Goal: Task Accomplishment & Management: Complete application form

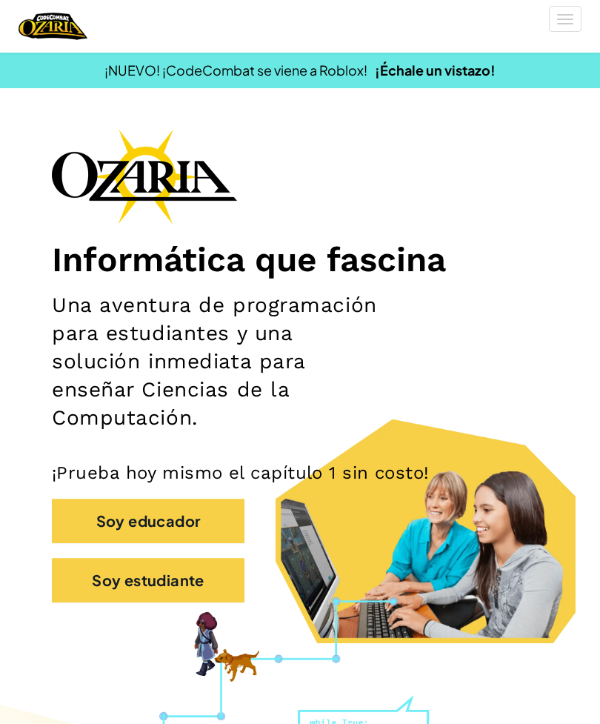
click at [106, 565] on button "Soy estudiante" at bounding box center [148, 580] width 193 height 44
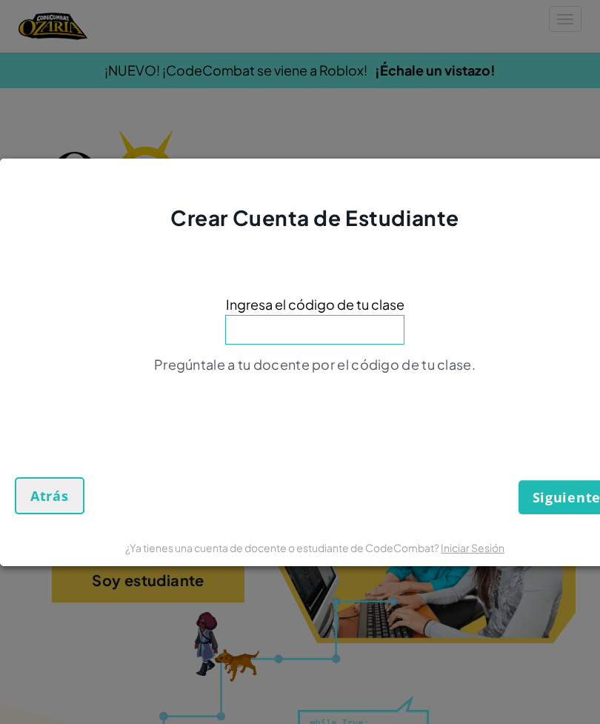
click at [288, 322] on input at bounding box center [314, 330] width 179 height 30
click at [10, 397] on form "Ingresa el código de tu clase Pregúntale a tu docente por el código de tu clase…" at bounding box center [315, 381] width 630 height 296
click at [48, 488] on span "Atrás" at bounding box center [49, 496] width 39 height 18
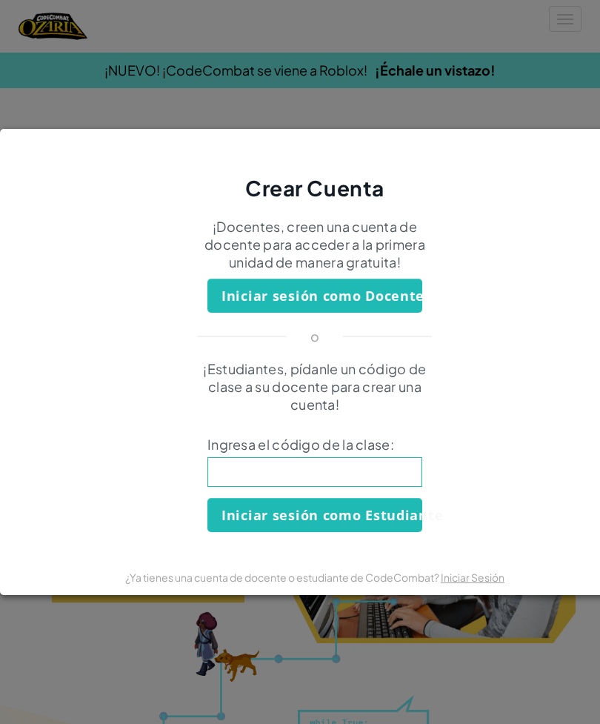
click at [21, 89] on div "Crear Cuenta ¡Docentes, creen una cuenta de docente para acceder a la primera u…" at bounding box center [300, 362] width 600 height 724
click at [11, 63] on div "Crear Cuenta ¡Docentes, creen una cuenta de docente para acceder a la primera u…" at bounding box center [300, 362] width 600 height 724
click at [175, 648] on div "Crear Cuenta ¡Docentes, creen una cuenta de docente para acceder a la primera u…" at bounding box center [300, 362] width 600 height 724
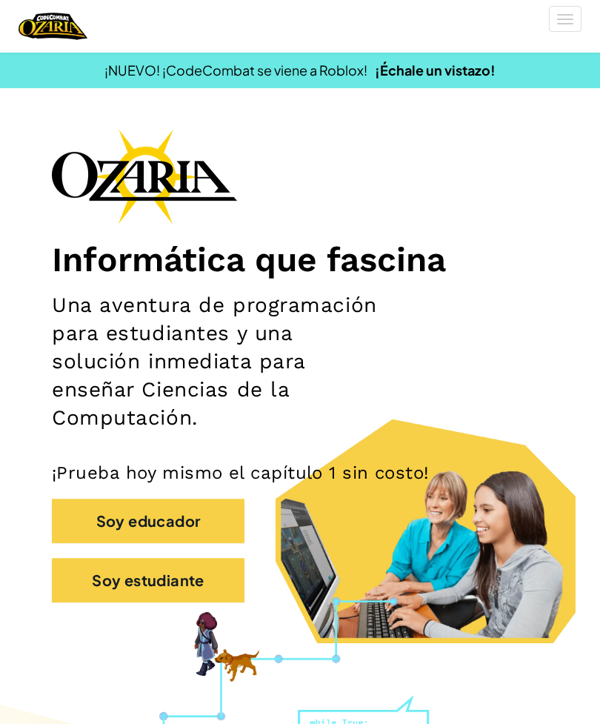
click at [559, 29] on button "[MEDICAL_DATA] la navigación" at bounding box center [565, 19] width 33 height 26
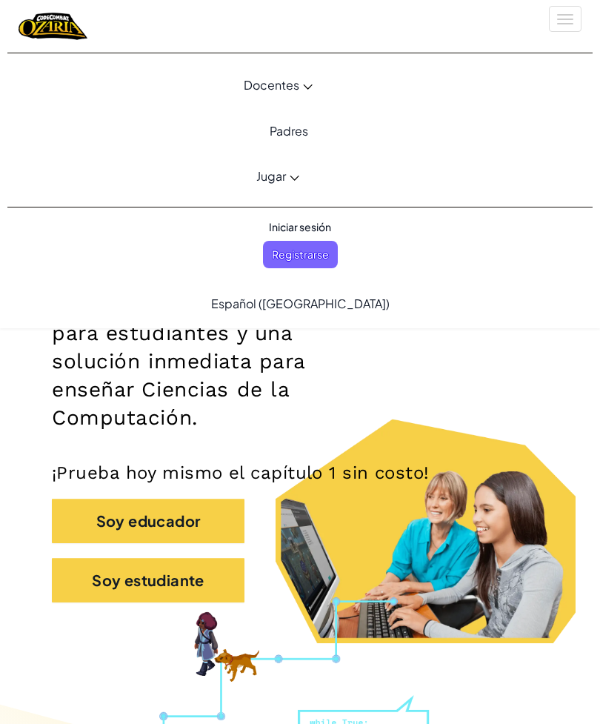
click at [284, 226] on span "Iniciar sesión" at bounding box center [300, 226] width 80 height 27
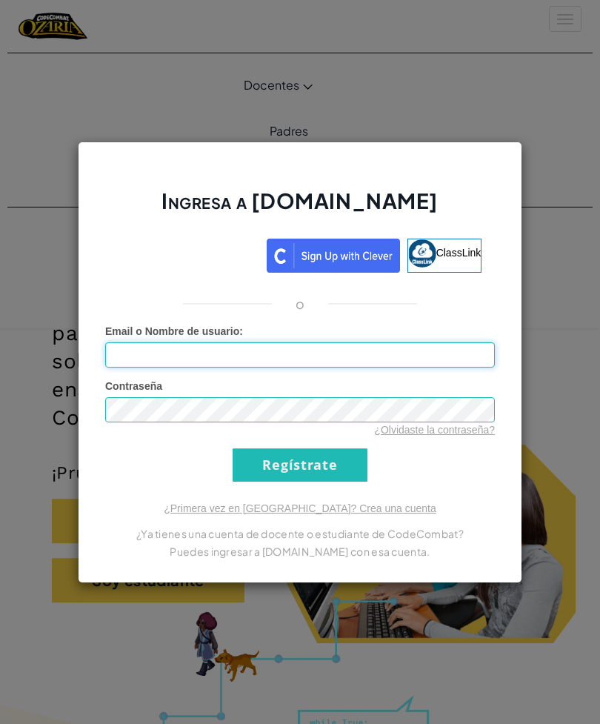
click at [127, 351] on input "Email o Nombre de usuario :" at bounding box center [300, 354] width 390 height 25
type input "mich.borras.rdz@gmail.com"
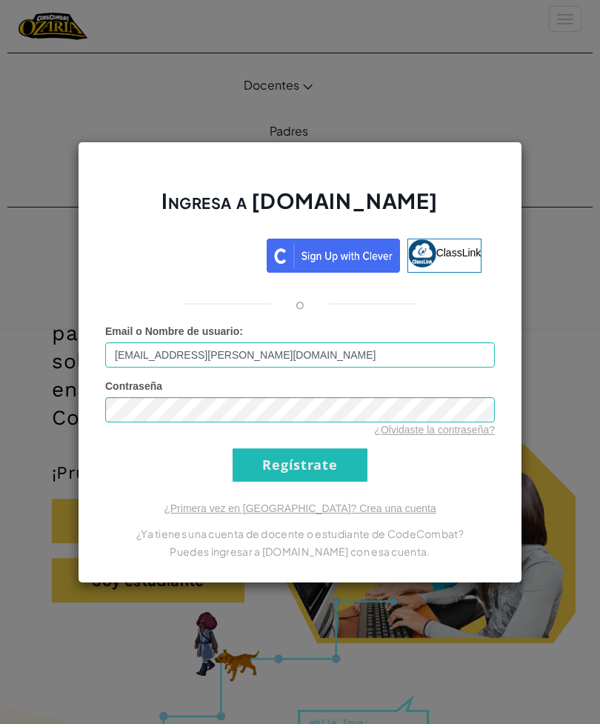
click at [442, 424] on link "¿Olvidaste la contraseña?" at bounding box center [434, 430] width 121 height 12
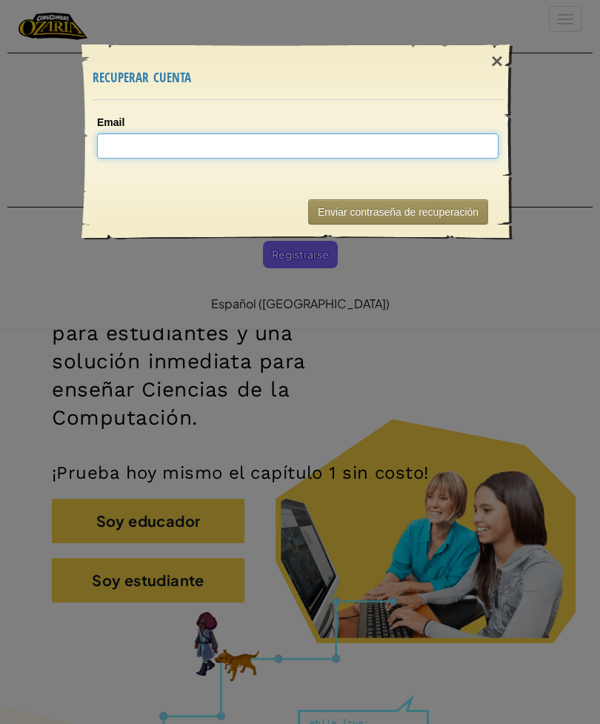
click at [447, 134] on input "Email" at bounding box center [298, 145] width 402 height 25
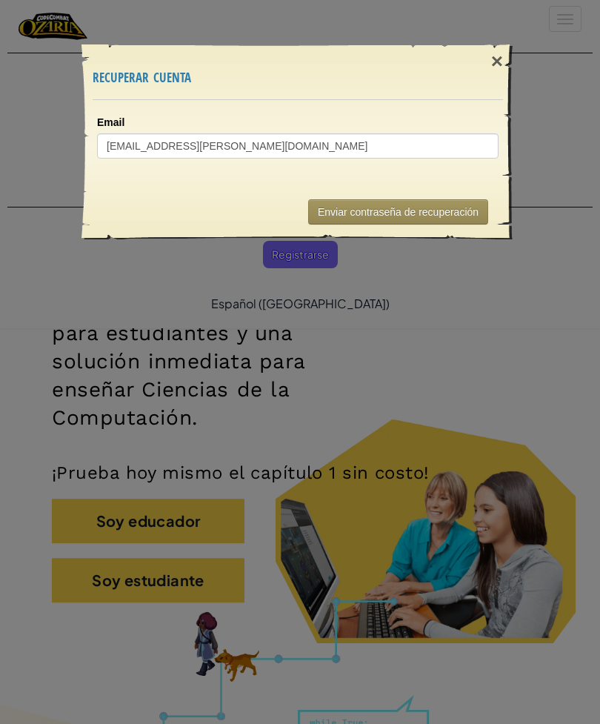
click at [448, 210] on button "Enviar contraseña de recuperación" at bounding box center [398, 211] width 180 height 25
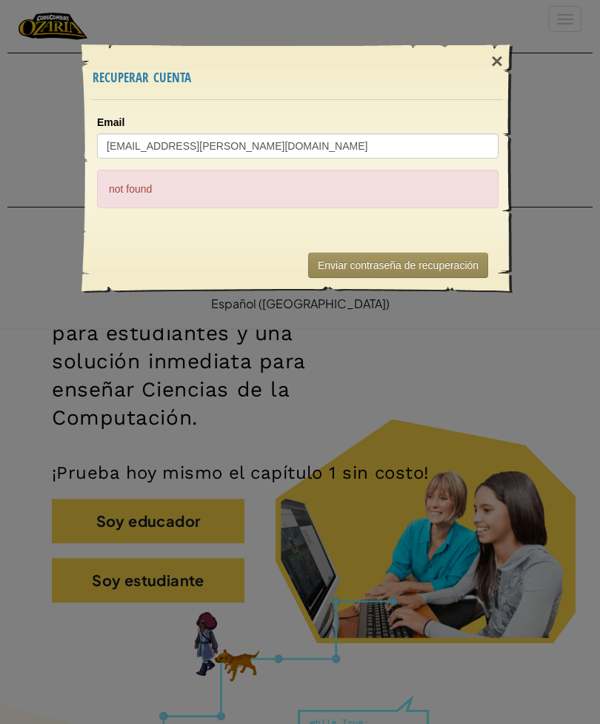
click at [461, 268] on button "Enviar contraseña de recuperación" at bounding box center [398, 265] width 180 height 25
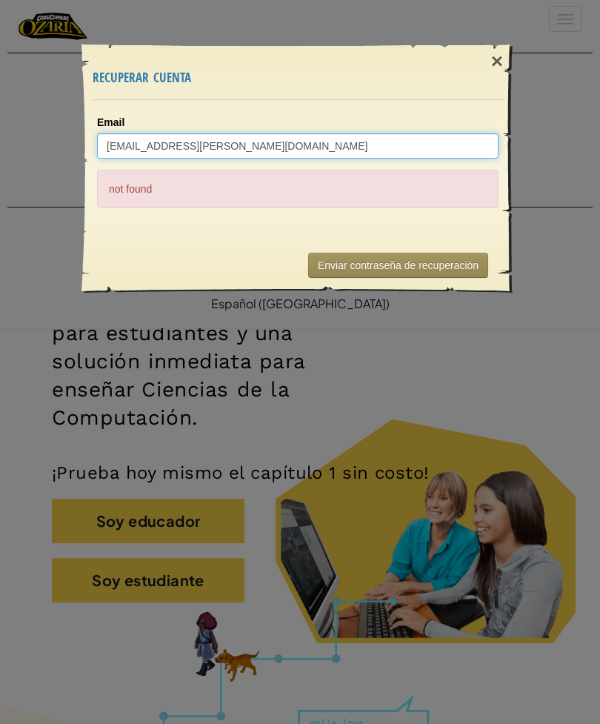
click at [441, 150] on input "mich.borras.rdz@gmail.com" at bounding box center [298, 145] width 402 height 25
type input "michelle.borras.rdz@gmail.com"
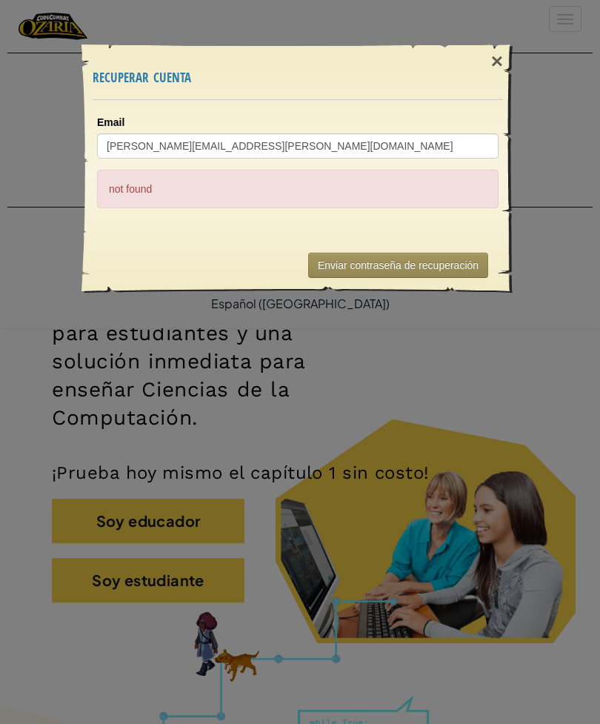
click at [450, 253] on button "Enviar contraseña de recuperación" at bounding box center [398, 265] width 180 height 25
click at [441, 254] on button "Enviar contraseña de recuperación" at bounding box center [398, 265] width 180 height 25
click at [428, 266] on button "Enviar contraseña de recuperación" at bounding box center [398, 265] width 180 height 25
click at [492, 60] on div "×" at bounding box center [497, 61] width 34 height 43
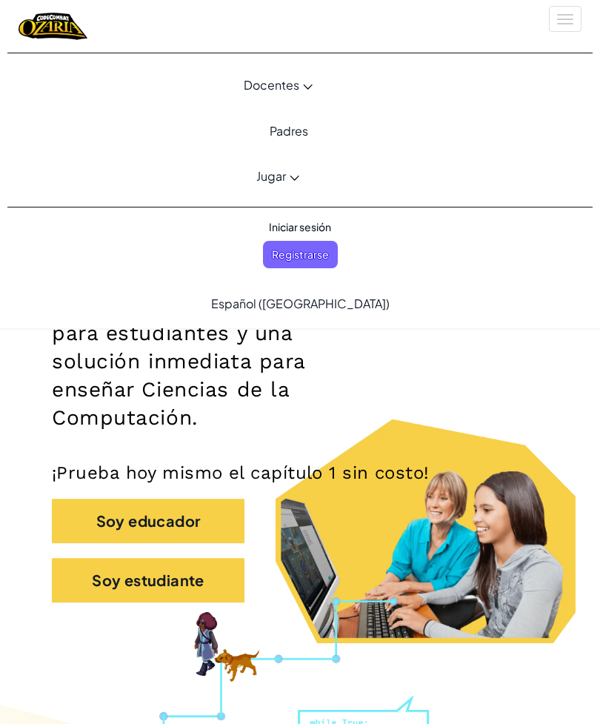
click at [328, 263] on span "Registrarse" at bounding box center [300, 254] width 75 height 27
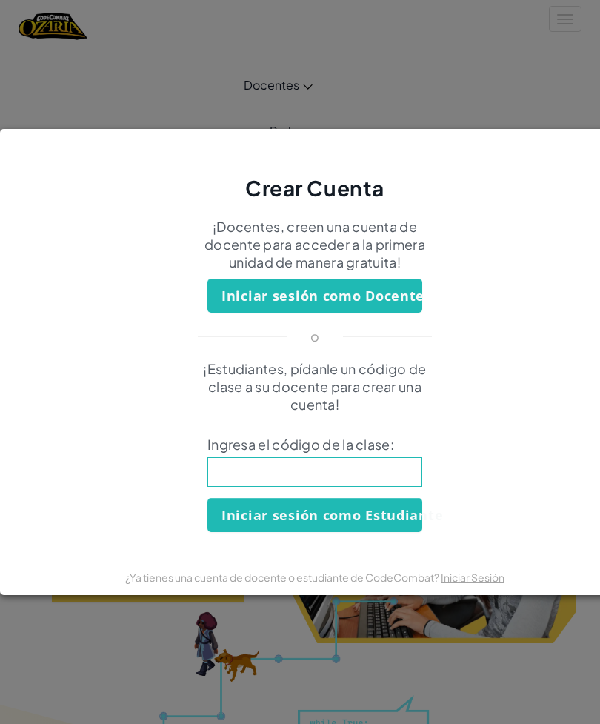
click at [393, 482] on input at bounding box center [315, 472] width 215 height 30
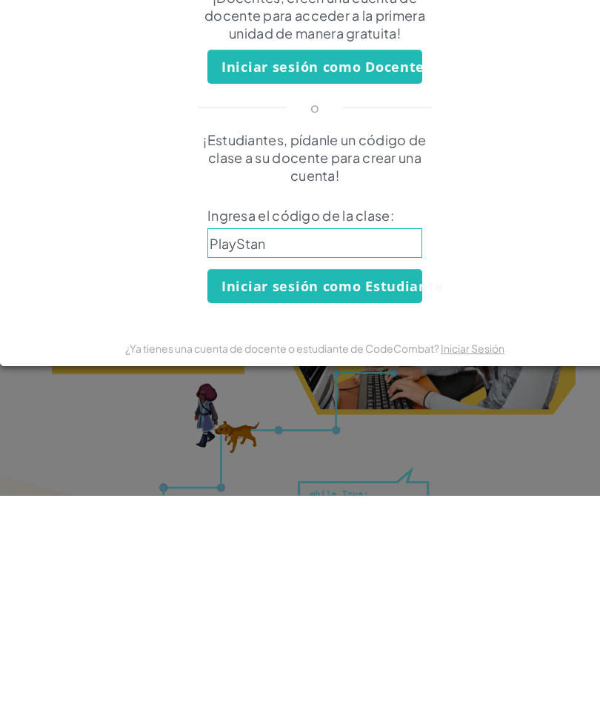
type input "PlayStand"
click at [397, 498] on button "Iniciar sesión como Estudiante" at bounding box center [315, 515] width 215 height 34
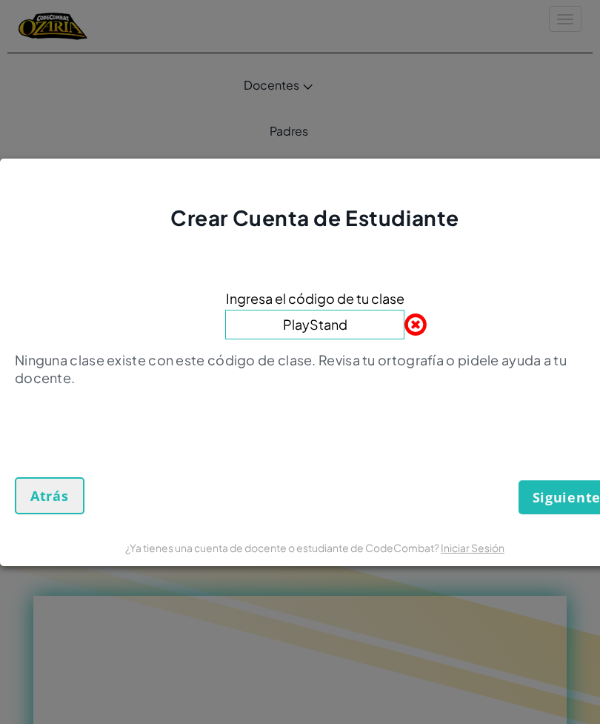
click at [370, 320] on input "PlayStand" at bounding box center [314, 325] width 179 height 30
click at [362, 324] on input "PlayStand" at bounding box center [314, 325] width 179 height 30
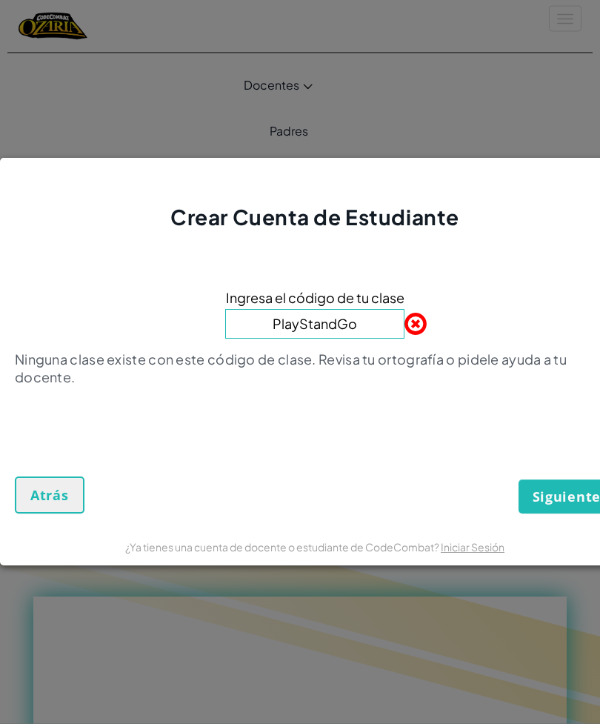
click at [568, 506] on span "Siguiente" at bounding box center [567, 497] width 68 height 18
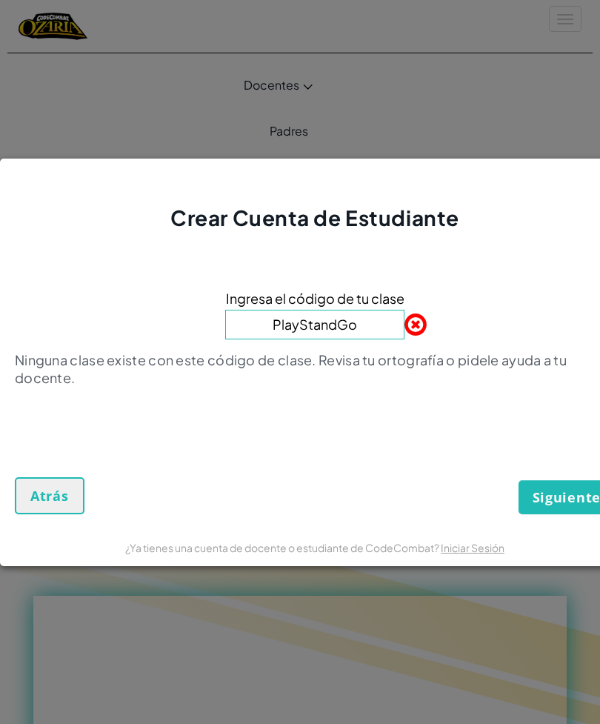
click at [558, 497] on span "Siguiente" at bounding box center [567, 497] width 68 height 18
click at [556, 506] on span "Siguiente" at bounding box center [567, 497] width 68 height 18
click at [389, 334] on input "PlayStandGo" at bounding box center [314, 325] width 179 height 30
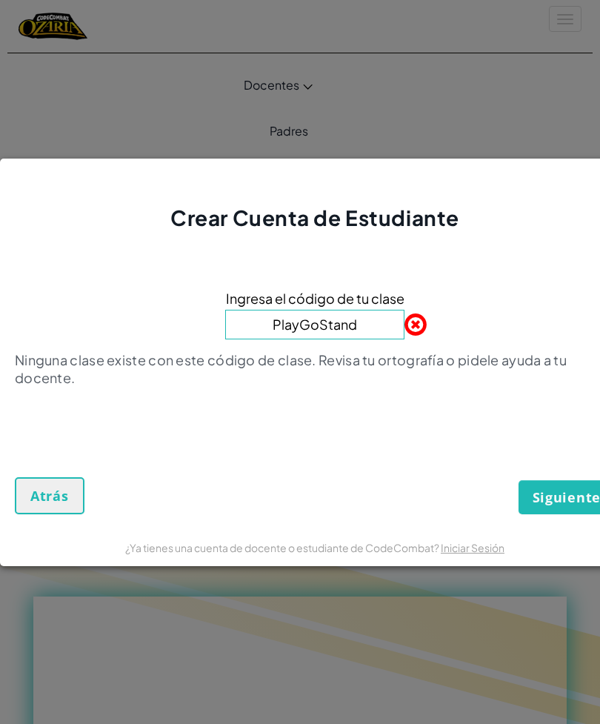
type input "PlayGoStand"
click at [477, 429] on div "Ingresa el código de tu clase PlayGoStand Ninguna clase existe con este código …" at bounding box center [315, 343] width 600 height 190
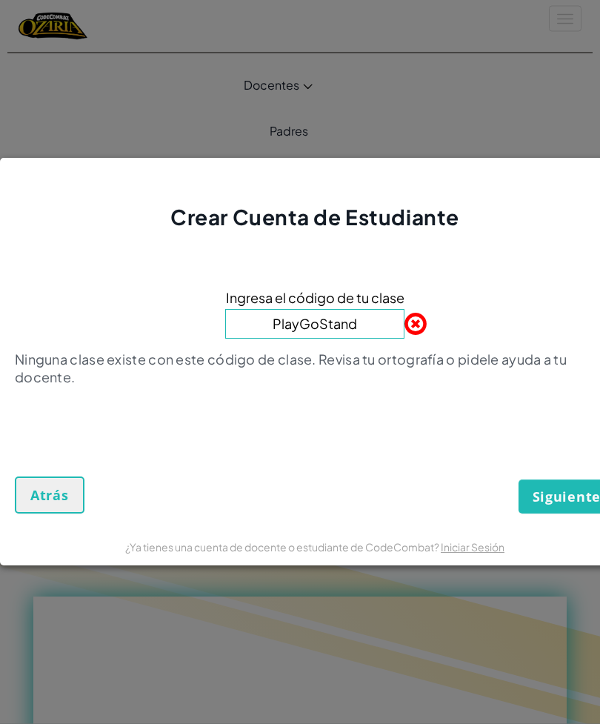
scroll to position [229, 0]
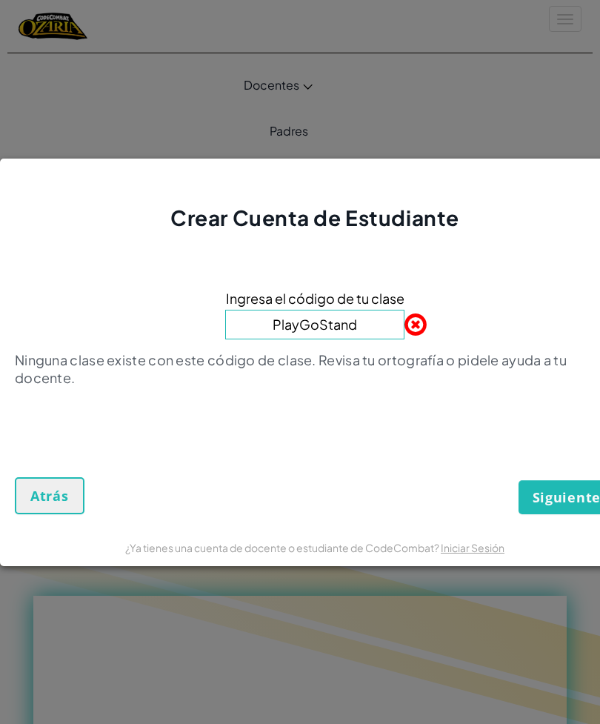
click at [568, 505] on span "Siguiente" at bounding box center [567, 497] width 68 height 18
click at [558, 506] on span "Siguiente" at bounding box center [567, 497] width 68 height 18
click at [550, 506] on span "Siguiente" at bounding box center [567, 497] width 68 height 18
click at [76, 506] on button "Atrás" at bounding box center [50, 495] width 70 height 37
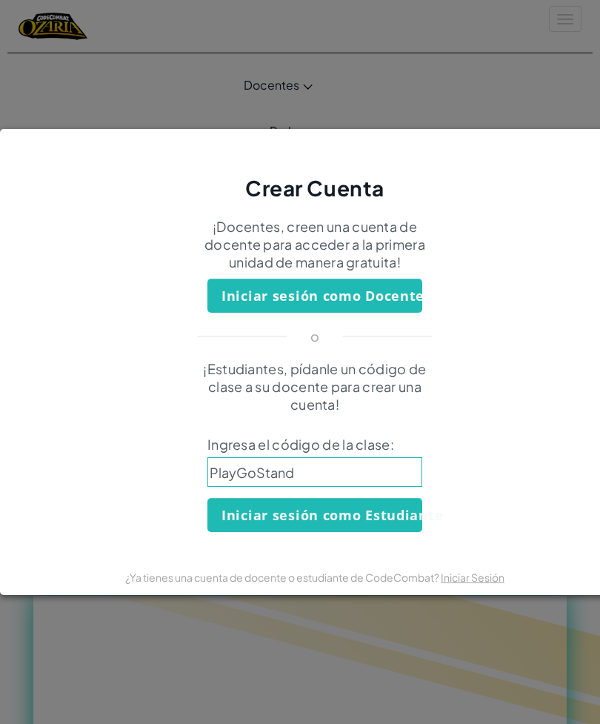
click at [326, 480] on input "PlayGoStand" at bounding box center [315, 472] width 215 height 30
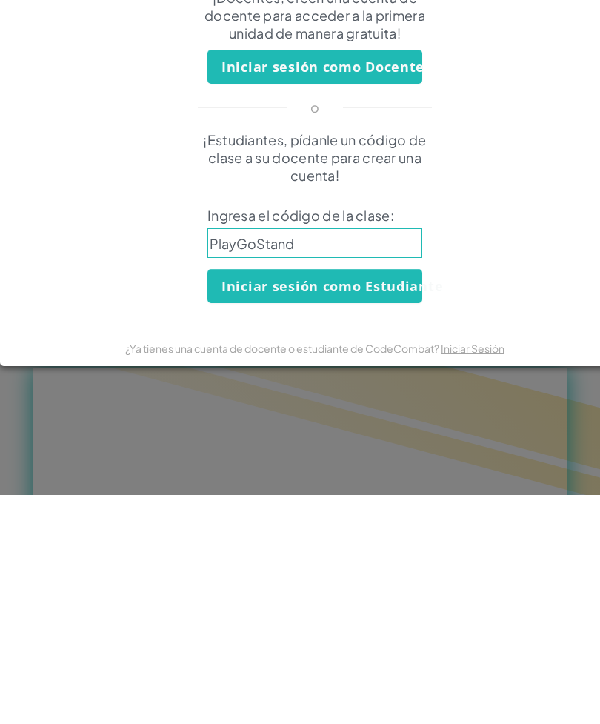
click at [391, 498] on button "Iniciar sesión como Estudiante" at bounding box center [315, 515] width 215 height 34
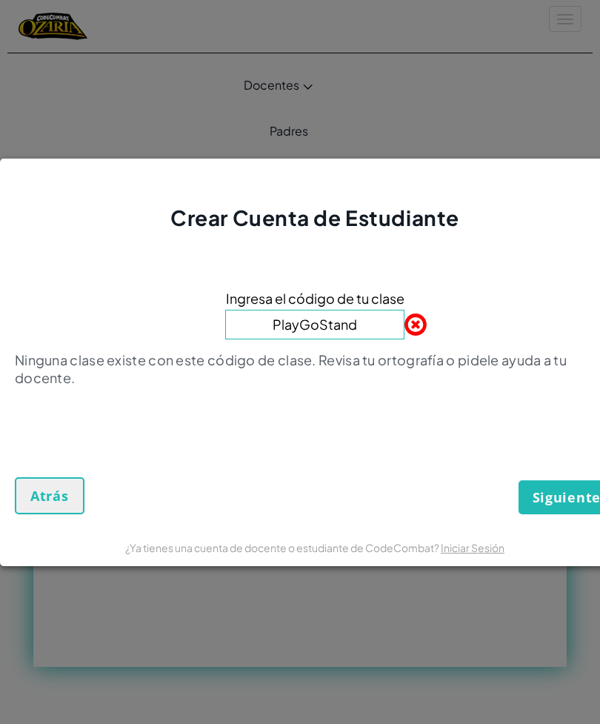
click at [381, 325] on input "PlayGoStand" at bounding box center [314, 325] width 179 height 30
type input "PlayStandGo"
click at [564, 472] on div "Siguiente Atrás" at bounding box center [315, 475] width 600 height 77
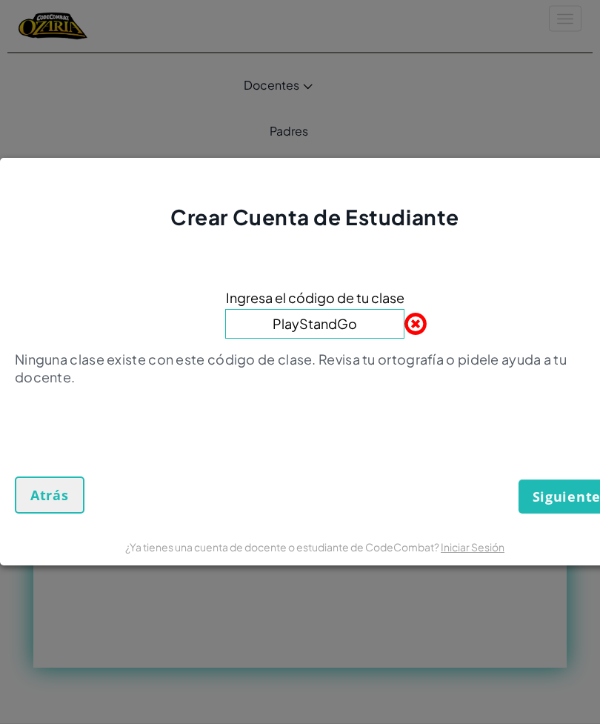
click at [560, 508] on button "Siguiente" at bounding box center [567, 497] width 96 height 34
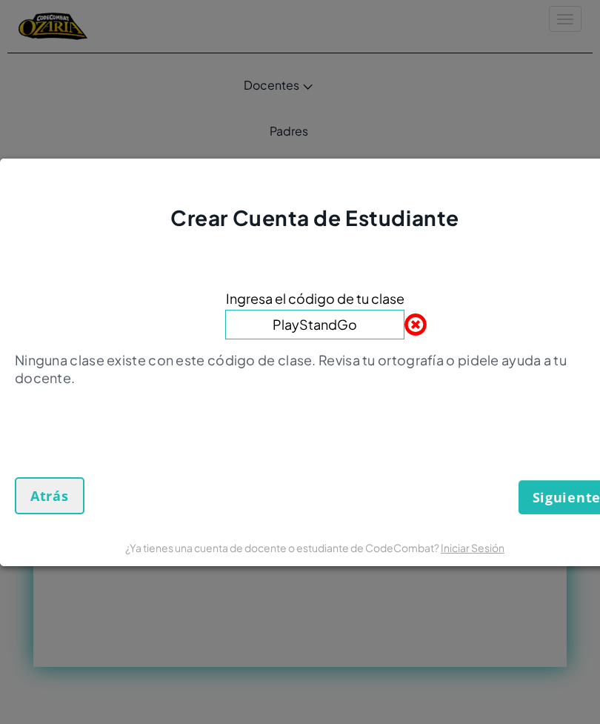
click at [61, 508] on button "Atrás" at bounding box center [50, 495] width 70 height 37
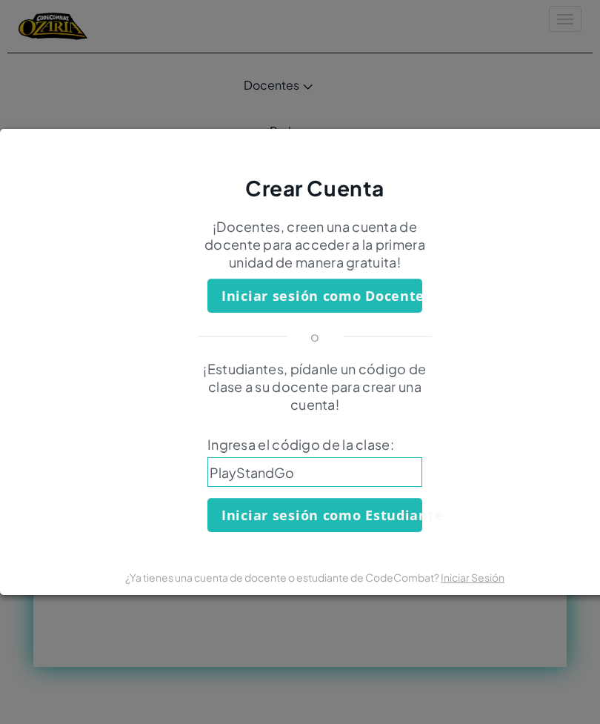
click at [393, 521] on button "Iniciar sesión como Estudiante" at bounding box center [315, 515] width 215 height 34
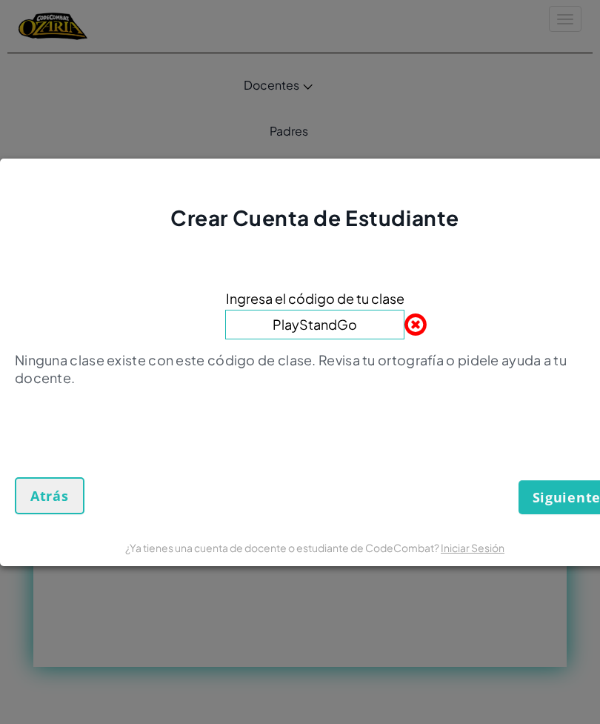
click at [466, 591] on div "Crear Cuenta de Estudiante Ingresa el código de tu clase PlayStandGo Ninguna cl…" at bounding box center [300, 362] width 600 height 724
click at [471, 594] on div "Crear Cuenta de Estudiante Ingresa el código de tu clase PlayStandGo Ninguna cl…" at bounding box center [300, 362] width 600 height 724
click at [66, 503] on span "Atrás" at bounding box center [49, 496] width 39 height 18
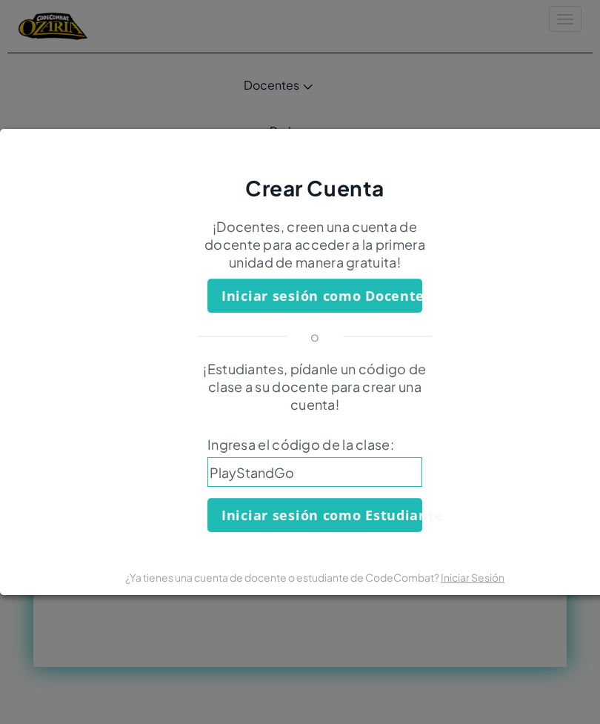
click at [487, 583] on link "Iniciar Sesión" at bounding box center [473, 577] width 64 height 13
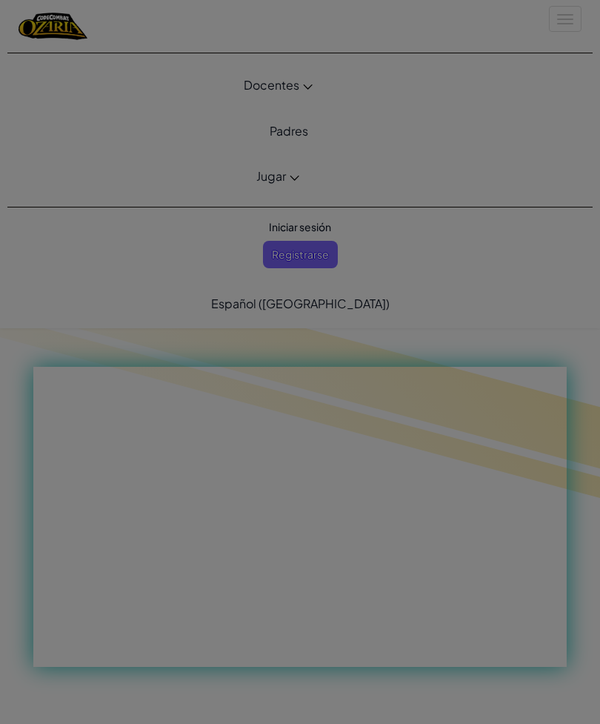
scroll to position [0, 0]
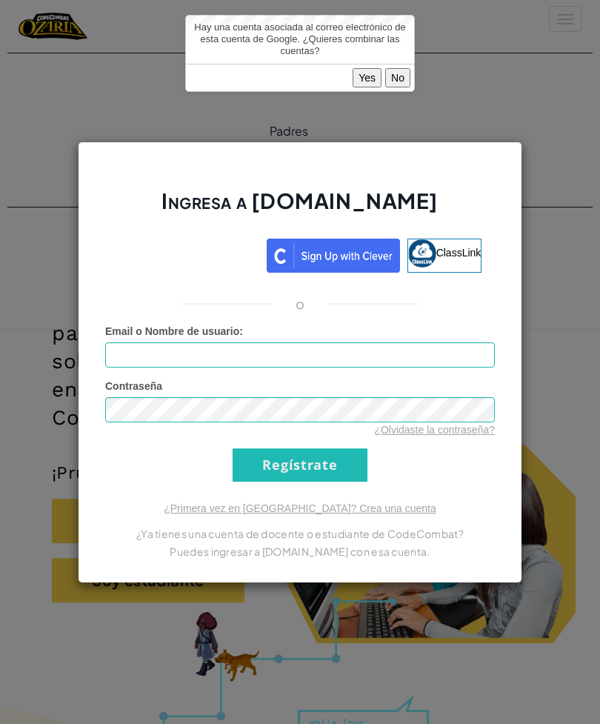
click at [526, 613] on div "Ingresa a Ozaria.com ClassLink o Error desconocido. Email o Nombre de usuario :…" at bounding box center [300, 362] width 600 height 724
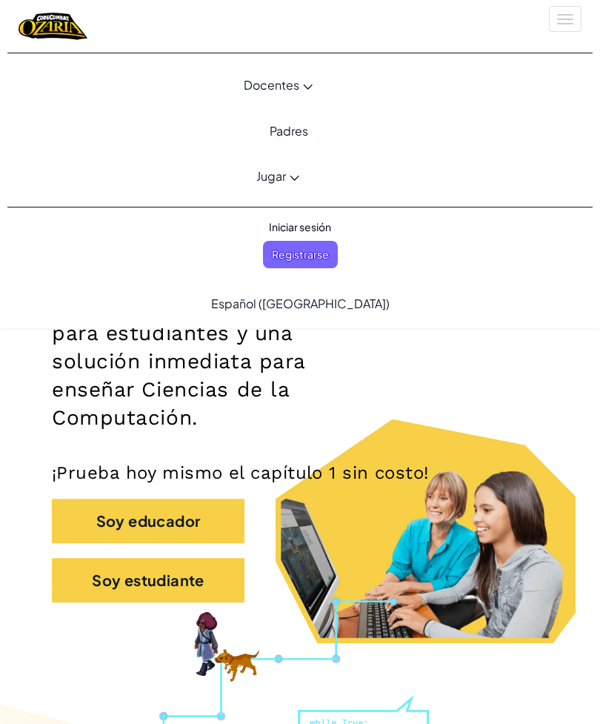
click at [537, 325] on div "Iniciar sesión Registrarse Español (América Latina) English (US) English (UK) 简…" at bounding box center [300, 268] width 563 height 121
click at [304, 228] on span "Iniciar sesión" at bounding box center [300, 226] width 80 height 27
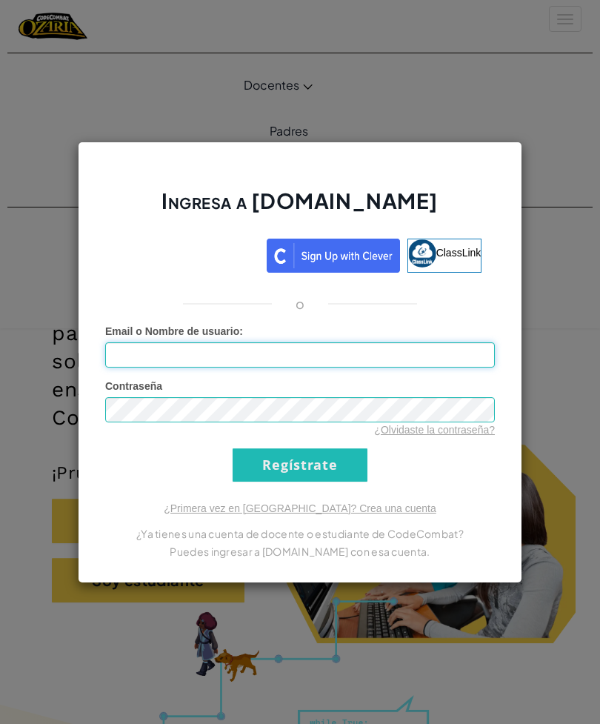
click at [326, 362] on input "Email o Nombre de usuario :" at bounding box center [300, 354] width 390 height 25
type input "mich.borras.rdz@gmail.com"
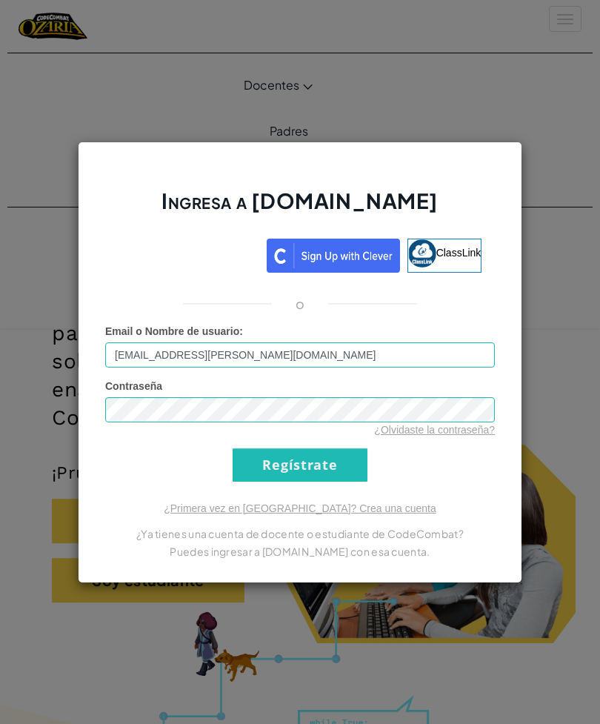
click at [311, 471] on input "Regístrate" at bounding box center [300, 464] width 135 height 33
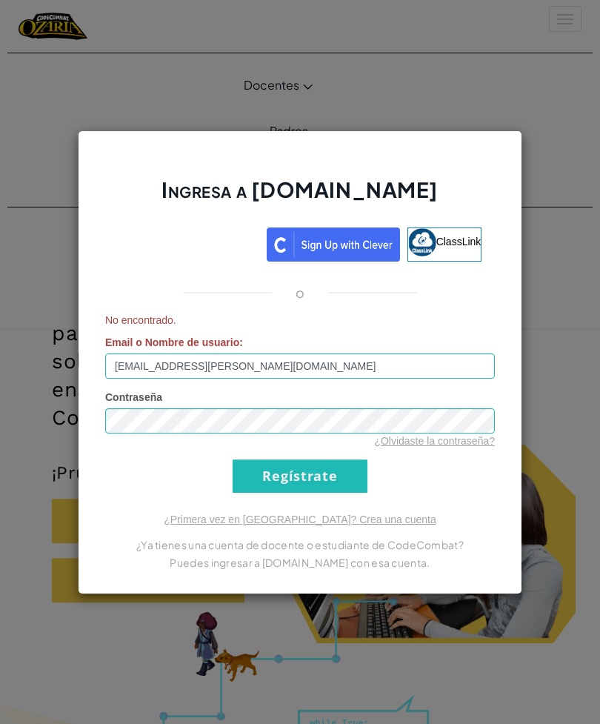
click at [305, 473] on input "Regístrate" at bounding box center [300, 476] width 135 height 33
click at [335, 469] on input "Regístrate" at bounding box center [300, 476] width 135 height 33
click at [435, 435] on link "¿Olvidaste la contraseña?" at bounding box center [434, 441] width 121 height 12
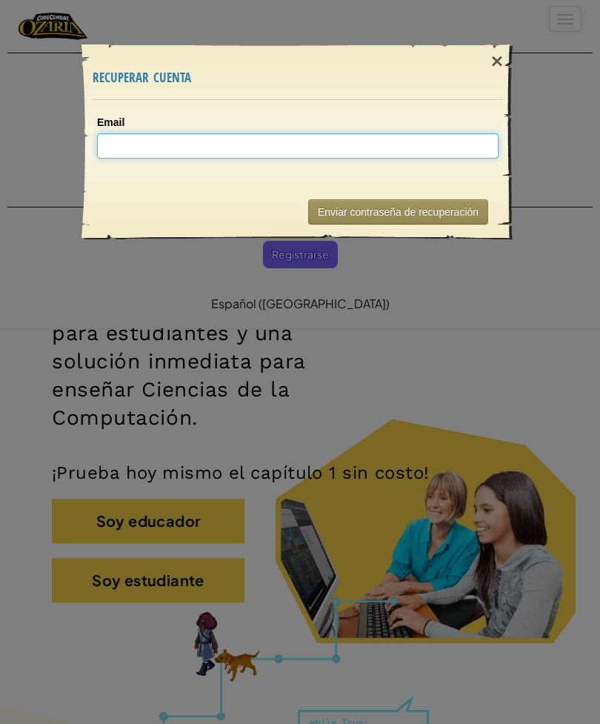
click at [440, 141] on input "Email" at bounding box center [298, 145] width 402 height 25
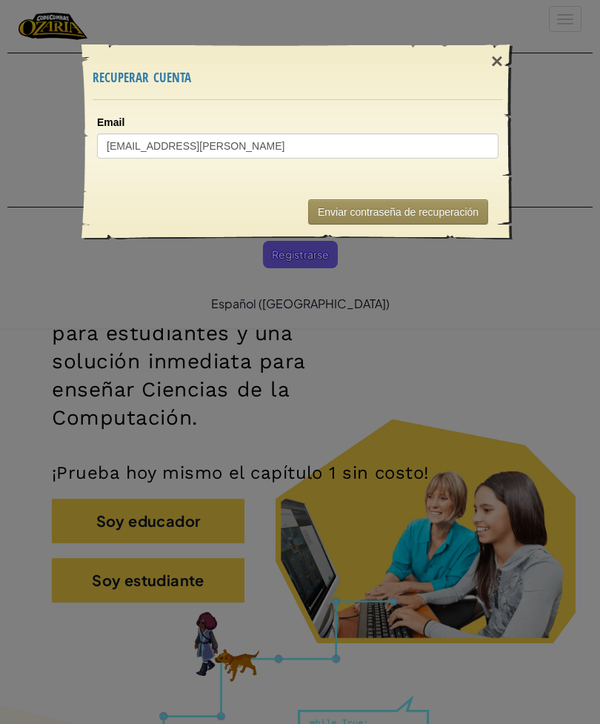
click at [445, 216] on button "Enviar contraseña de recuperación" at bounding box center [398, 211] width 180 height 25
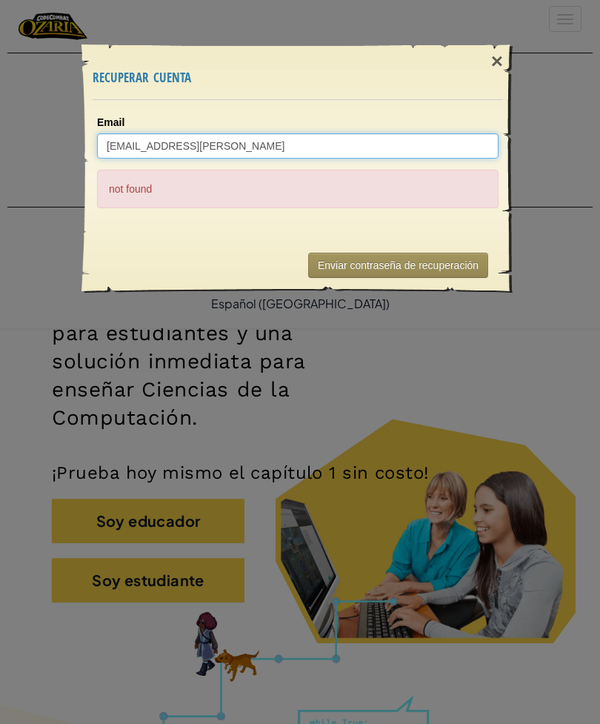
click at [313, 152] on input "Mich.borras.rdz@gmail.con" at bounding box center [298, 145] width 402 height 25
type input "michelle.borras.rdz@gmail.con"
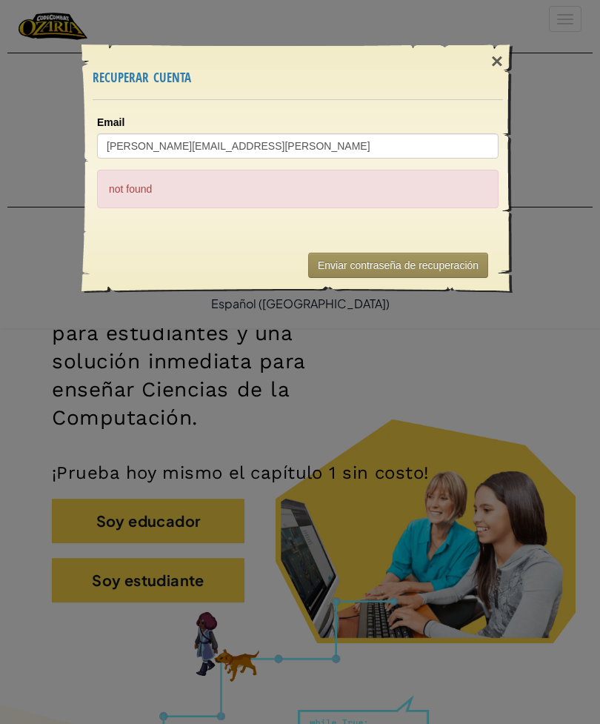
click at [440, 268] on button "Enviar contraseña de recuperación" at bounding box center [398, 265] width 180 height 25
click at [469, 275] on button "Enviar contraseña de recuperación" at bounding box center [398, 265] width 180 height 25
click at [494, 70] on div "×" at bounding box center [497, 61] width 34 height 43
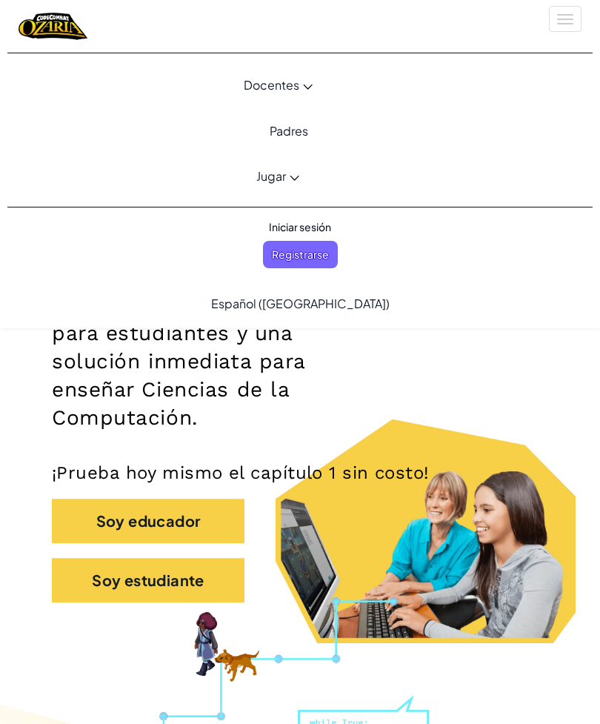
click at [306, 259] on span "Registrarse" at bounding box center [300, 254] width 75 height 27
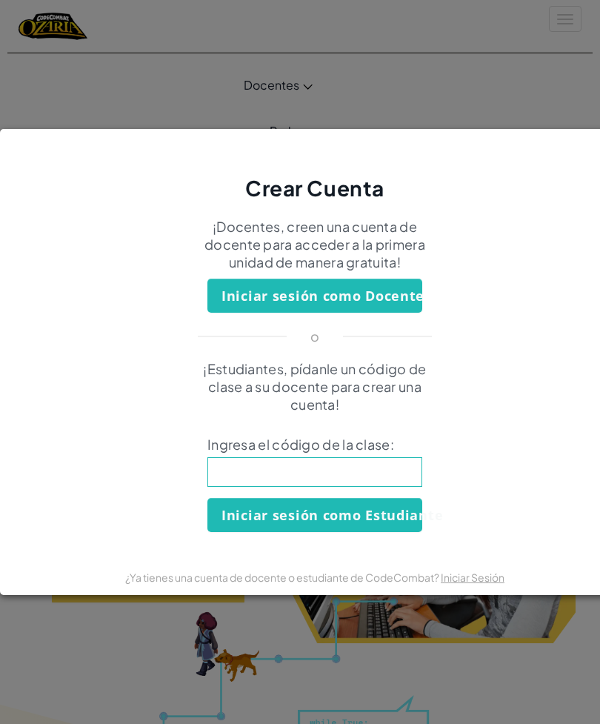
click at [389, 474] on input at bounding box center [315, 472] width 215 height 30
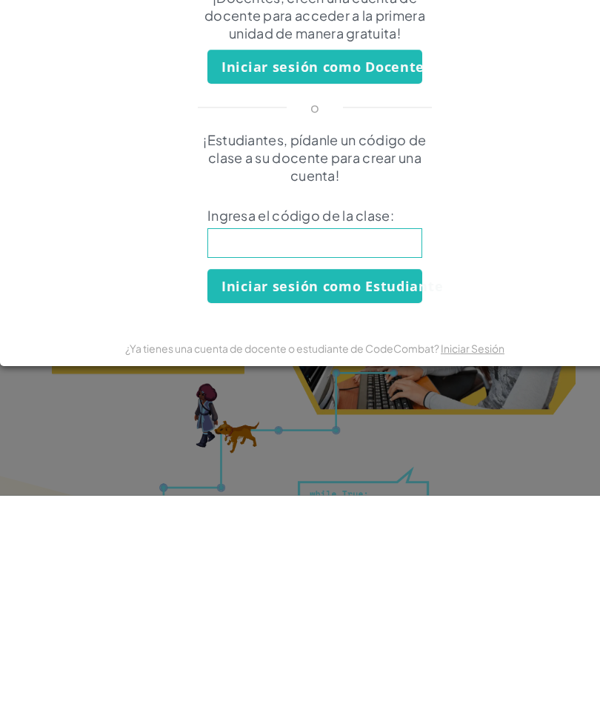
click at [494, 457] on div "Crear Cuenta ¡Docentes, creen una cuenta de docente para acceder a la primera u…" at bounding box center [300, 362] width 600 height 724
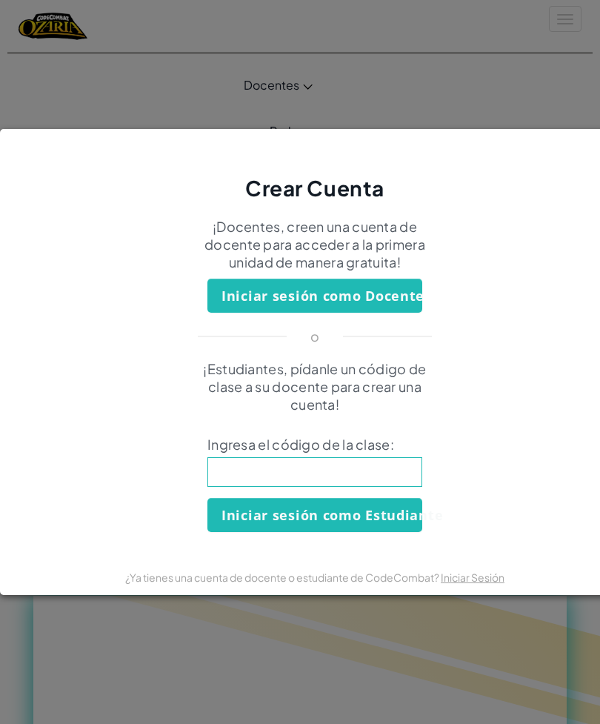
click at [483, 629] on div "Crear Cuenta ¡Docentes, creen una cuenta de docente para acceder a la primera u…" at bounding box center [300, 362] width 600 height 724
click at [454, 617] on div "Crear Cuenta ¡Docentes, creen una cuenta de docente para acceder a la primera u…" at bounding box center [300, 362] width 600 height 724
click at [435, 622] on div "Crear Cuenta ¡Docentes, creen una cuenta de docente para acceder a la primera u…" at bounding box center [300, 362] width 600 height 724
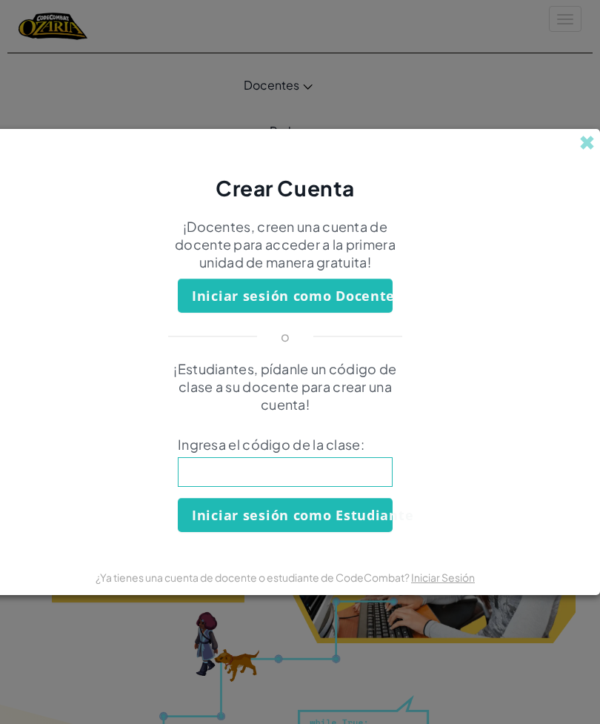
click at [589, 147] on span at bounding box center [588, 143] width 16 height 16
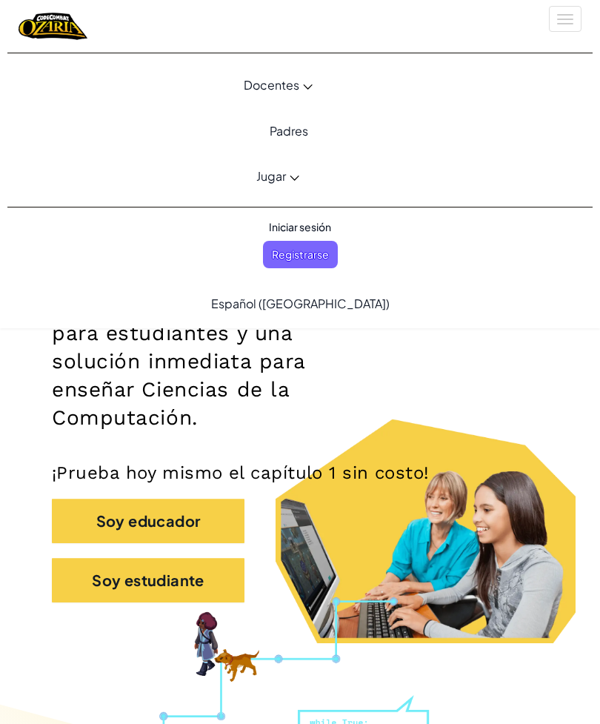
click at [318, 228] on span "Iniciar sesión" at bounding box center [300, 226] width 80 height 27
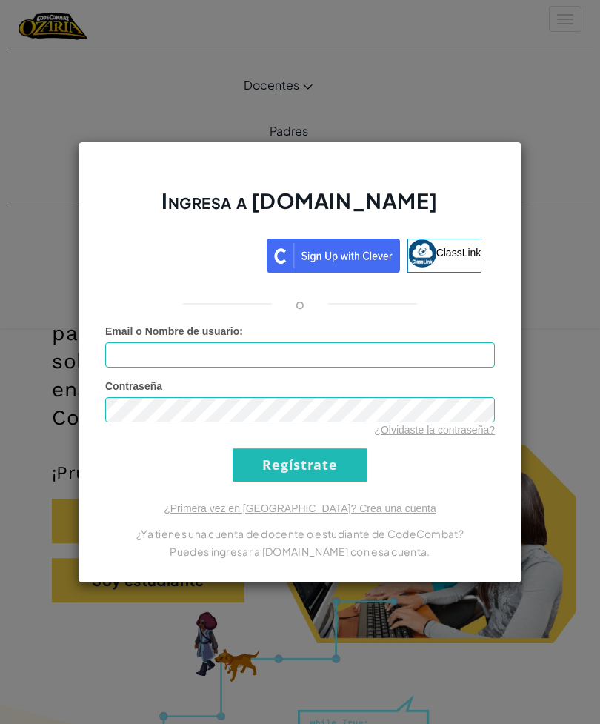
click at [445, 434] on link "¿Olvidaste la contraseña?" at bounding box center [434, 430] width 121 height 12
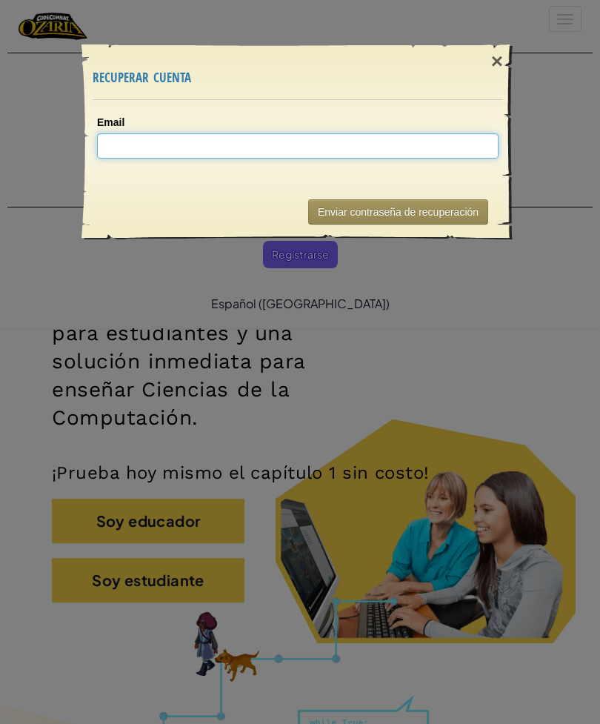
click at [428, 150] on input "Email" at bounding box center [298, 145] width 402 height 25
type input "michborrasrdz@gmail.con"
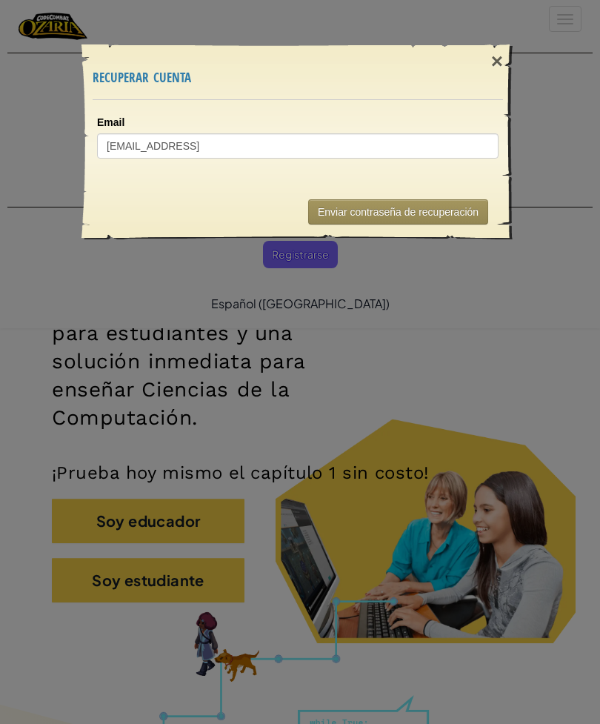
click at [477, 222] on button "Enviar contraseña de recuperación" at bounding box center [398, 211] width 180 height 25
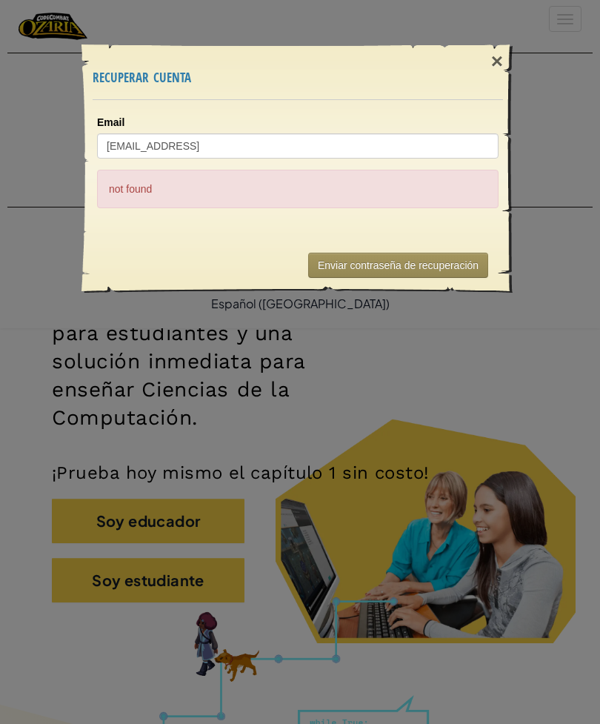
click at [454, 258] on button "Enviar contraseña de recuperación" at bounding box center [398, 265] width 180 height 25
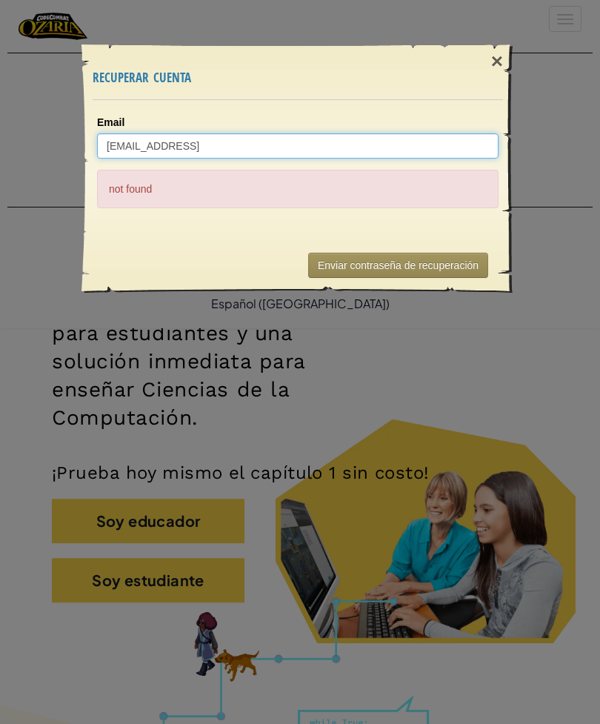
click at [122, 149] on input "michborrasrdz@gmail.con" at bounding box center [298, 145] width 402 height 25
click at [111, 145] on input "michborrasrdz@gmail.con" at bounding box center [298, 145] width 402 height 25
click at [110, 145] on input "michborrasrdz@gmail.con" at bounding box center [298, 145] width 402 height 25
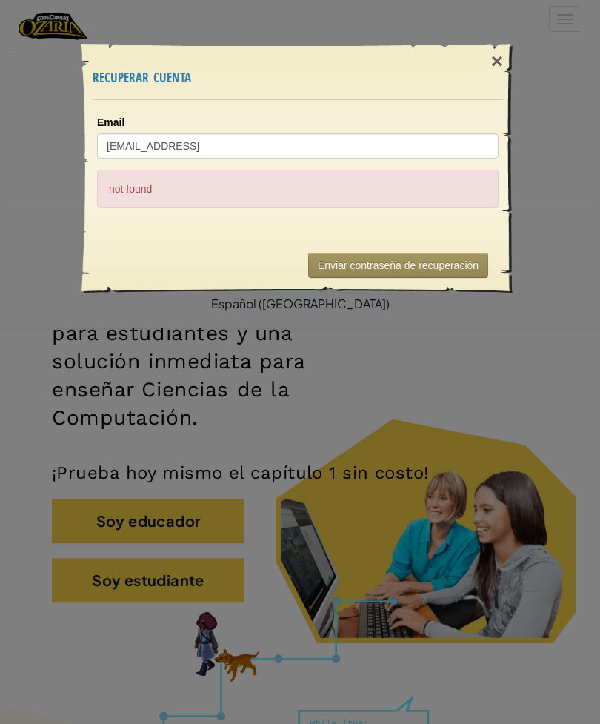
click at [497, 59] on div "×" at bounding box center [497, 61] width 34 height 43
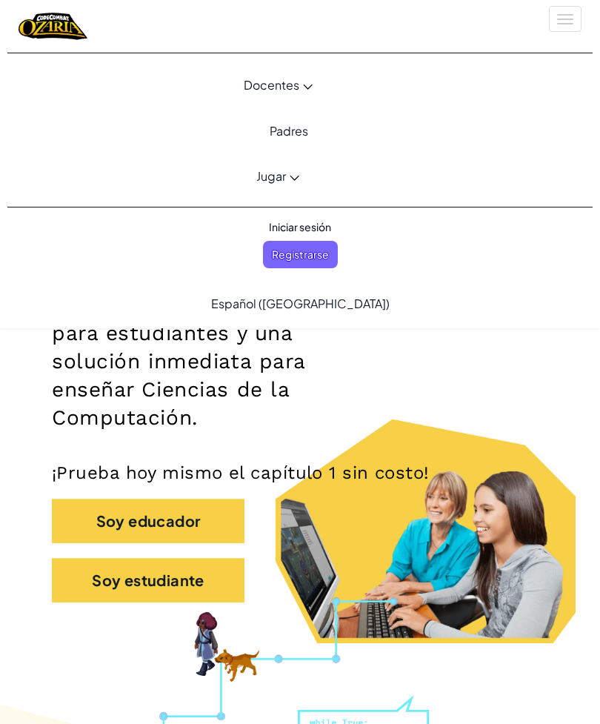
click at [281, 261] on span "Registrarse" at bounding box center [300, 254] width 75 height 27
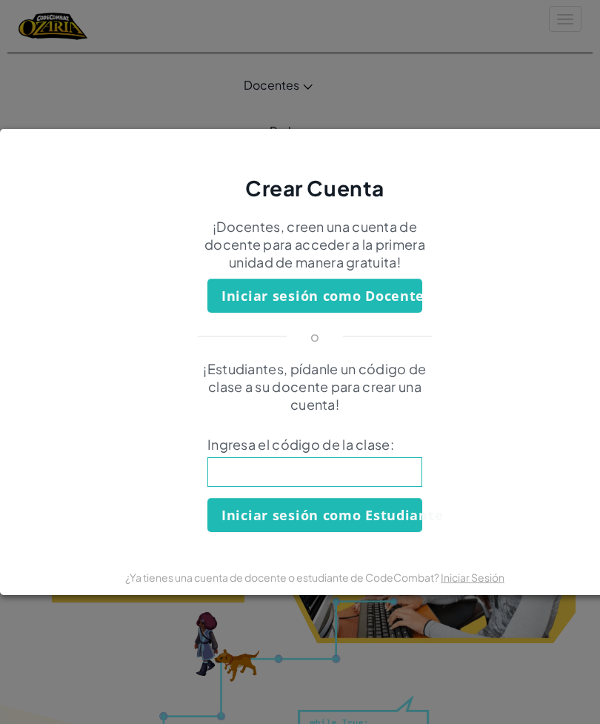
click at [460, 111] on div "Crear Cuenta ¡Docentes, creen una cuenta de docente para acceder a la primera u…" at bounding box center [300, 362] width 600 height 724
click at [553, 101] on div "Crear Cuenta ¡Docentes, creen una cuenta de docente para acceder a la primera u…" at bounding box center [300, 362] width 600 height 724
click at [567, 81] on div "Crear Cuenta ¡Docentes, creen una cuenta de docente para acceder a la primera u…" at bounding box center [300, 362] width 600 height 724
click at [503, 92] on div "Crear Cuenta ¡Docentes, creen una cuenta de docente para acceder a la primera u…" at bounding box center [300, 362] width 600 height 724
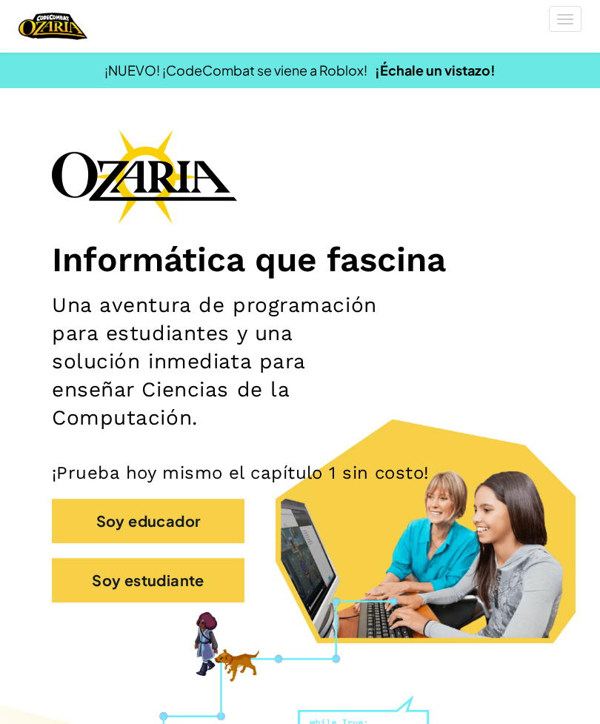
click at [568, 28] on button "[MEDICAL_DATA] la navigación" at bounding box center [565, 19] width 33 height 26
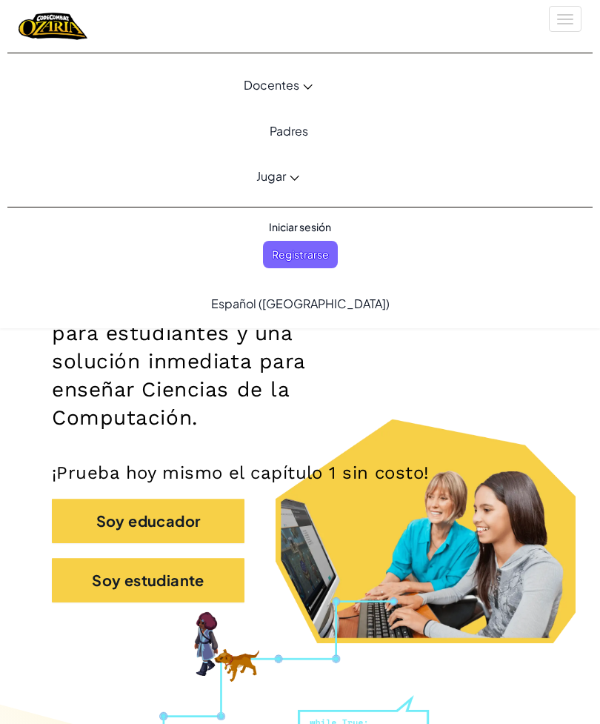
click at [318, 259] on span "Registrarse" at bounding box center [300, 254] width 75 height 27
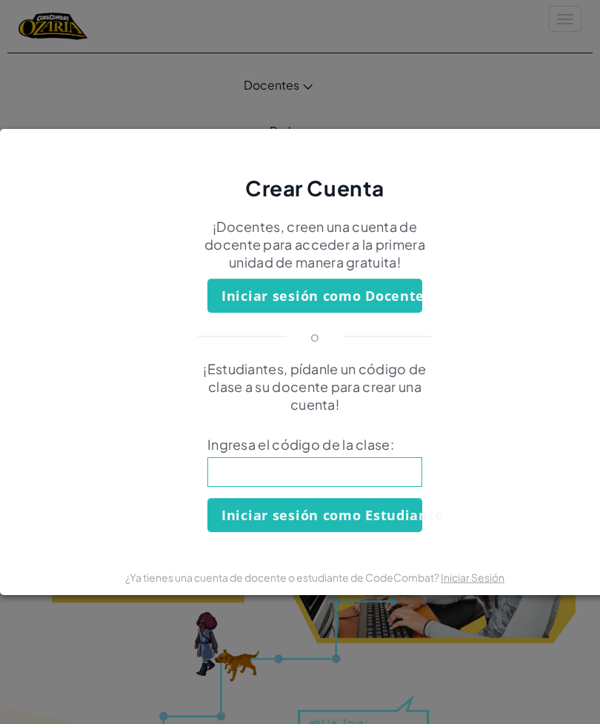
click at [387, 471] on input at bounding box center [315, 472] width 215 height 30
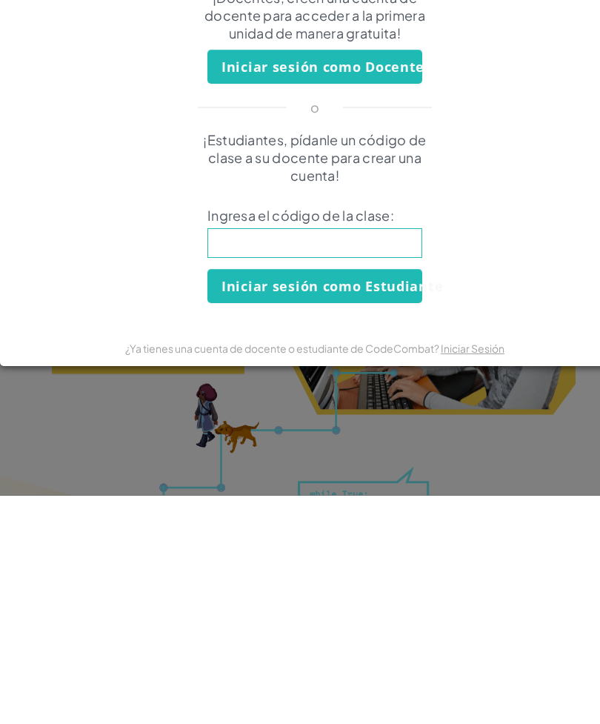
click at [419, 430] on div "Crear Cuenta ¡Docentes, creen una cuenta de docente para acceder a la primera u…" at bounding box center [300, 362] width 600 height 724
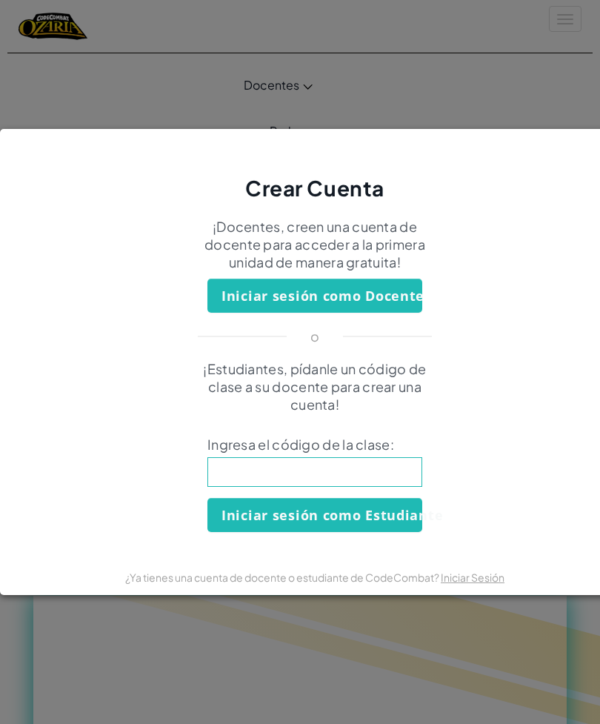
click at [429, 432] on div "¡Estudiantes, pídanle un código de clase a su docente para crear una cuenta! In…" at bounding box center [315, 446] width 600 height 172
click at [537, 81] on div "Crear Cuenta ¡Docentes, creen una cuenta de docente para acceder a la primera u…" at bounding box center [300, 362] width 600 height 724
click at [524, 71] on div "Crear Cuenta ¡Docentes, creen una cuenta de docente para acceder a la primera u…" at bounding box center [300, 362] width 600 height 724
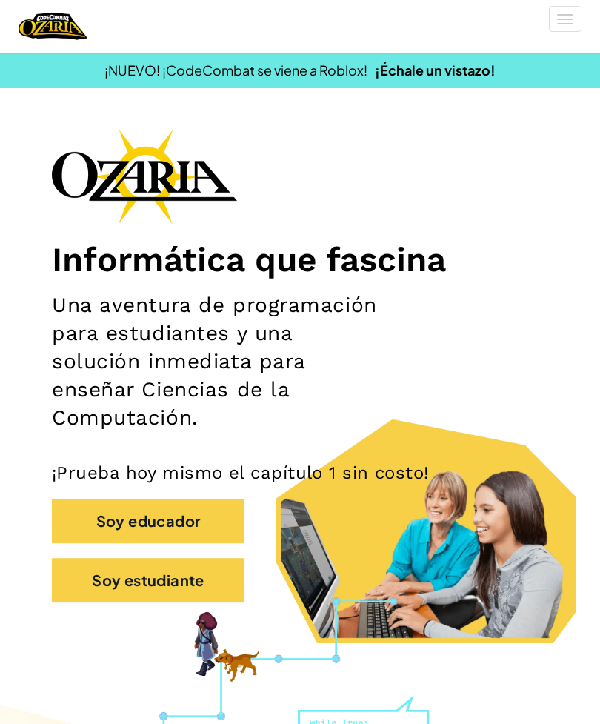
click at [556, 40] on div "[MEDICAL_DATA] la navigación" at bounding box center [300, 26] width 586 height 53
click at [558, 29] on button "[MEDICAL_DATA] la navigación" at bounding box center [565, 19] width 33 height 26
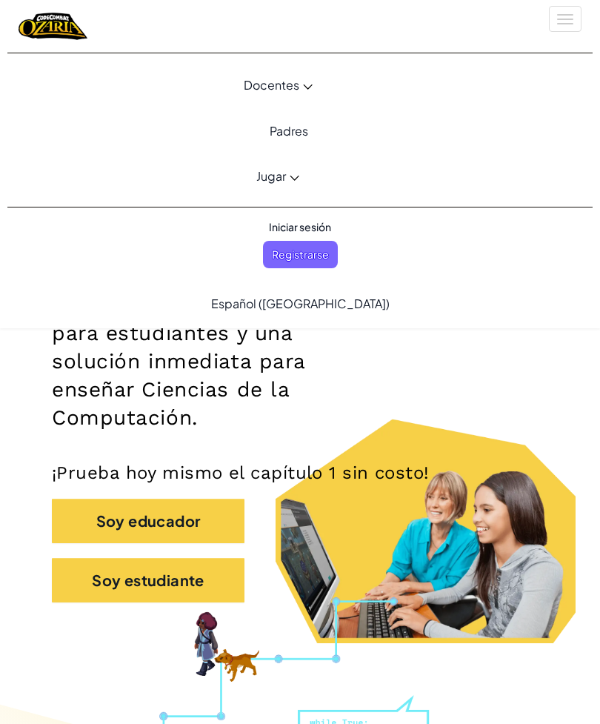
click at [322, 232] on span "Iniciar sesión" at bounding box center [300, 226] width 80 height 27
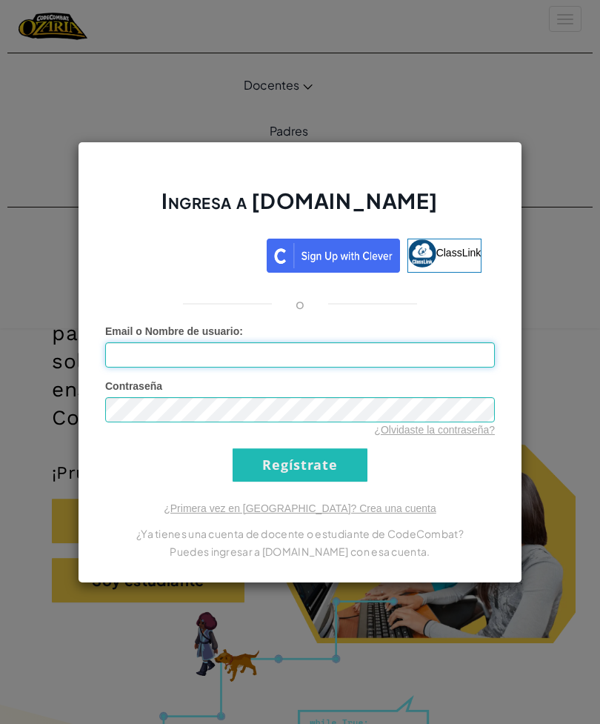
click at [354, 351] on input "Email o Nombre de usuario :" at bounding box center [300, 354] width 390 height 25
paste input "michborrasrdz@gmail.con"
click at [321, 462] on input "Regístrate" at bounding box center [300, 464] width 135 height 33
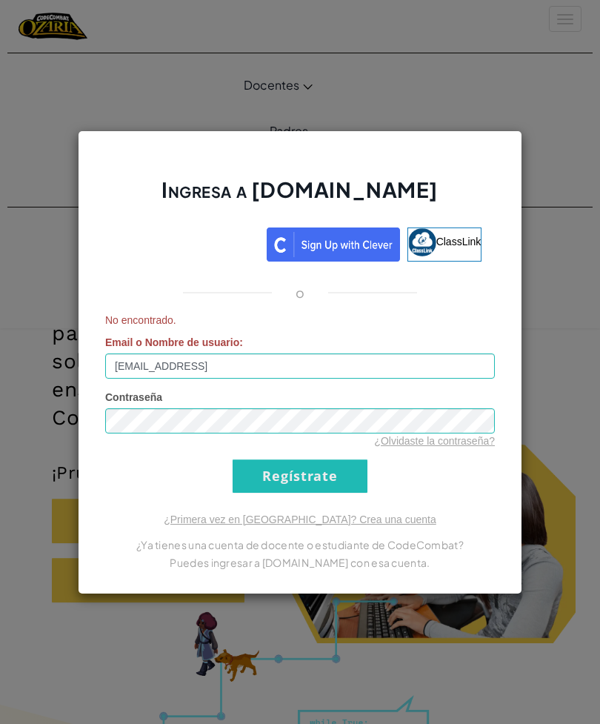
click at [341, 484] on input "Regístrate" at bounding box center [300, 476] width 135 height 33
click at [294, 476] on input "Regístrate" at bounding box center [300, 476] width 135 height 33
click at [351, 488] on input "Regístrate" at bounding box center [300, 476] width 135 height 33
click at [335, 471] on input "Regístrate" at bounding box center [300, 476] width 135 height 33
click at [295, 474] on input "Regístrate" at bounding box center [300, 476] width 135 height 33
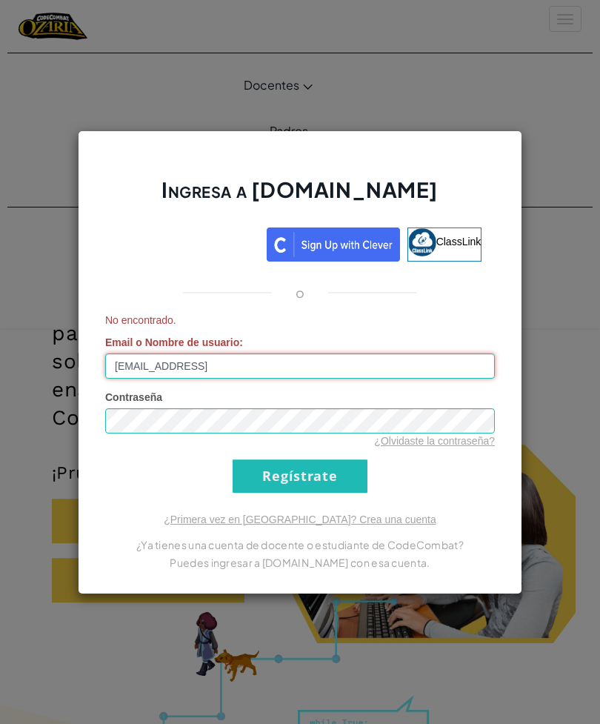
click at [408, 376] on input "michborrasrdz@gmail.con" at bounding box center [300, 366] width 390 height 25
type input "mi"
type input "AL07203801@tecmilenio.mx"
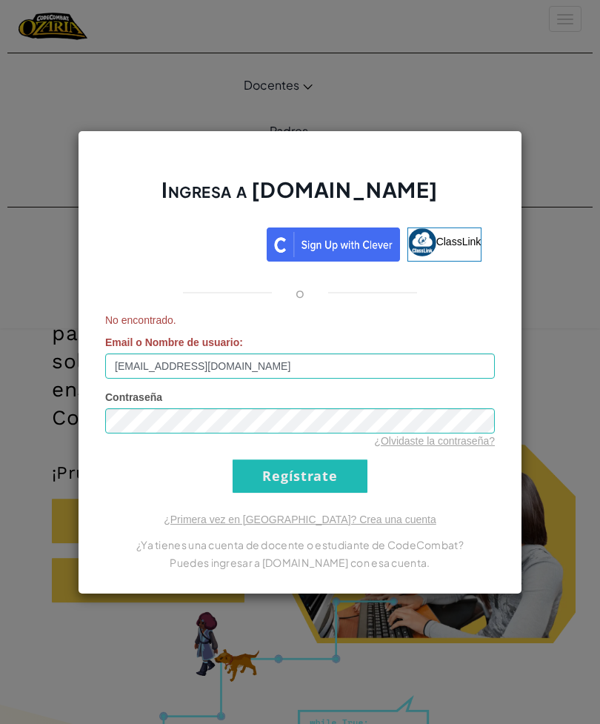
click at [317, 480] on input "Regístrate" at bounding box center [300, 476] width 135 height 33
click at [285, 491] on input "Regístrate" at bounding box center [300, 476] width 135 height 33
click at [295, 484] on input "Regístrate" at bounding box center [300, 476] width 135 height 33
click at [305, 477] on input "Regístrate" at bounding box center [300, 476] width 135 height 33
click at [328, 478] on input "Regístrate" at bounding box center [300, 476] width 135 height 33
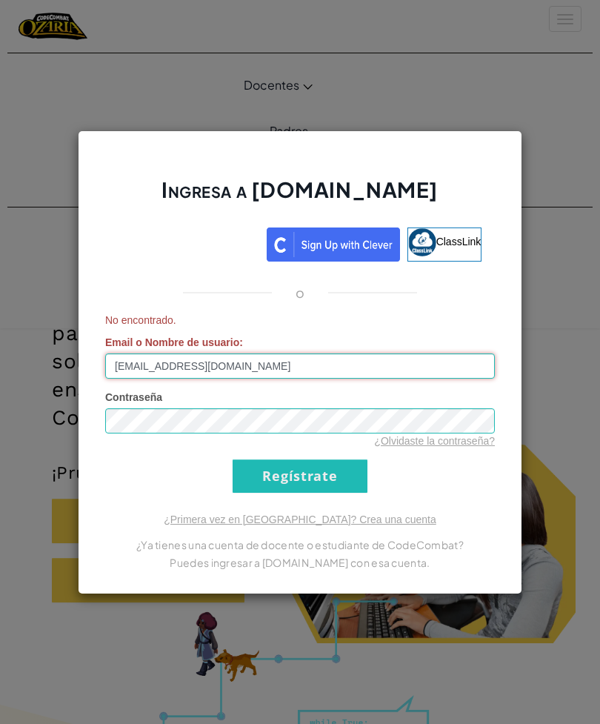
click at [163, 370] on input "AL07203801@tecmilenio.mx" at bounding box center [300, 366] width 390 height 25
click at [149, 371] on input "AL07203801@tecmilenio.mx" at bounding box center [300, 366] width 390 height 25
click at [553, 277] on div "Ingresa a Ozaria.com ClassLink o No encontrado. Email o Nombre de usuario : AL0…" at bounding box center [300, 362] width 600 height 724
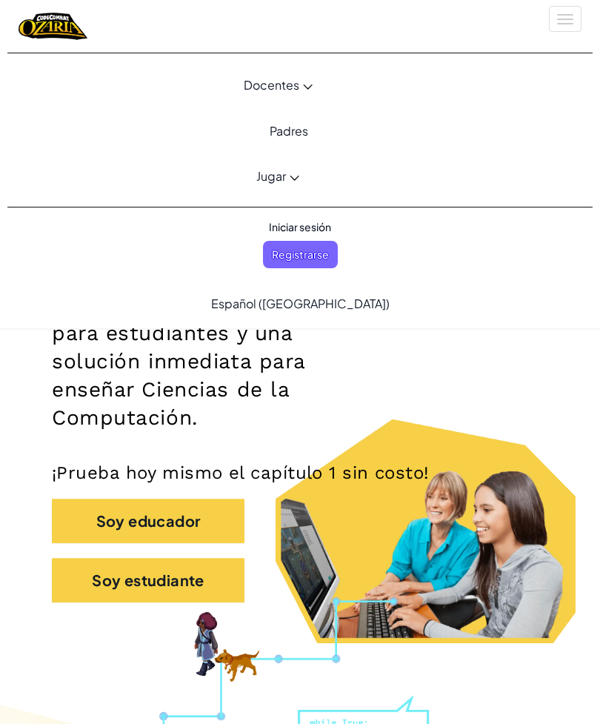
click at [304, 231] on span "Iniciar sesión" at bounding box center [300, 226] width 80 height 27
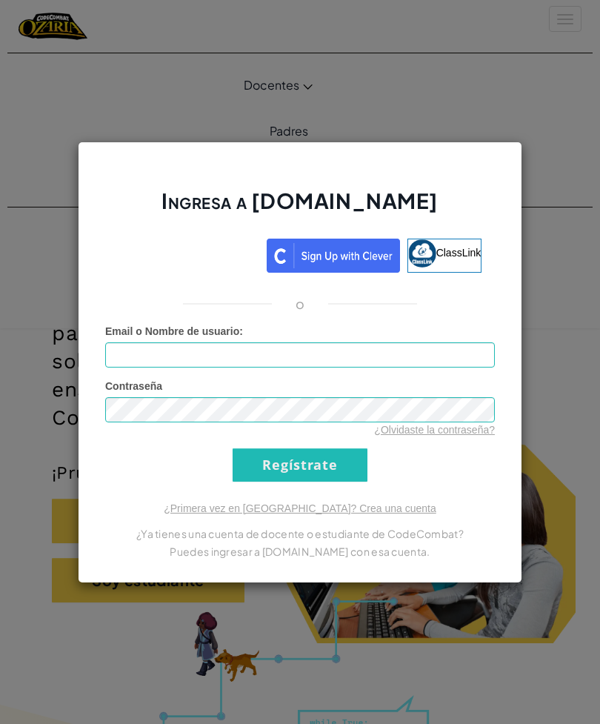
click at [451, 434] on link "¿Olvidaste la contraseña?" at bounding box center [434, 430] width 121 height 12
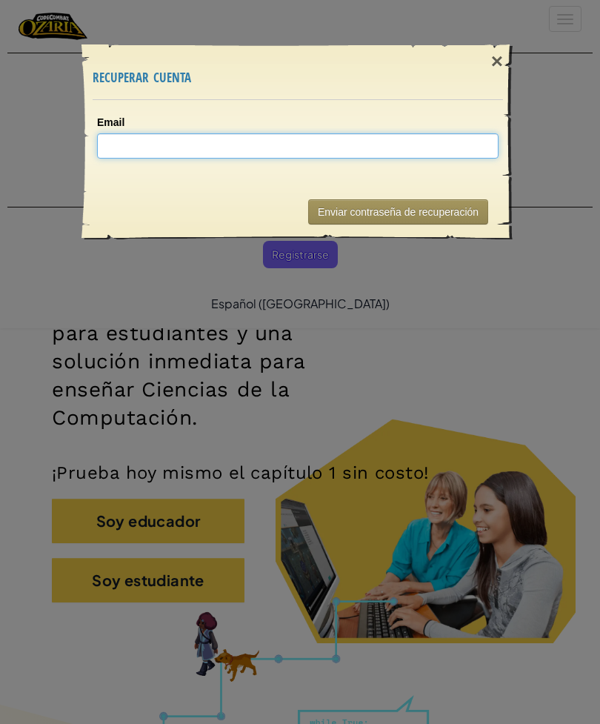
click at [420, 156] on input "Email" at bounding box center [298, 145] width 402 height 25
paste input "AL07203801@tecmilenio.mx"
type input "AL07203801@tecmilenio.mx"
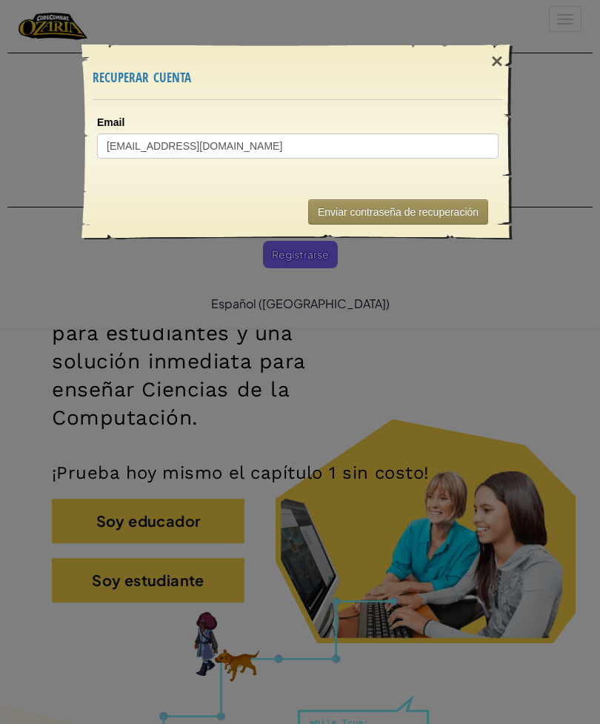
click at [402, 216] on button "Enviar contraseña de recuperación" at bounding box center [398, 211] width 180 height 25
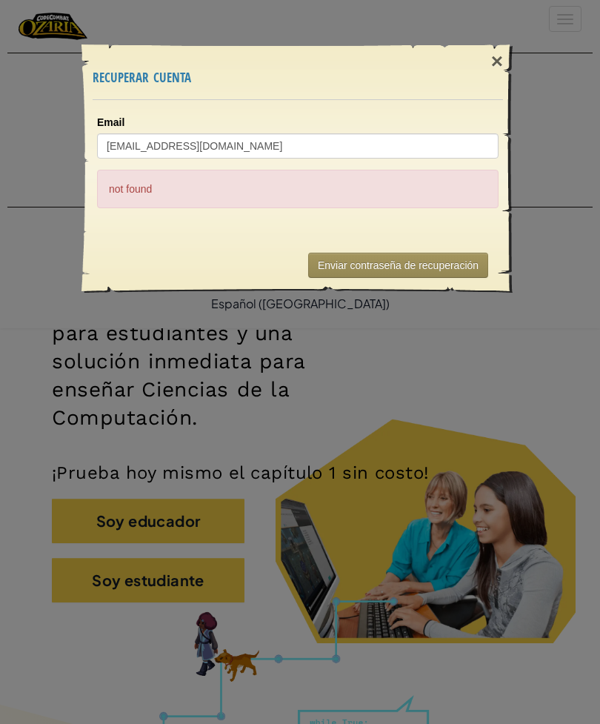
click at [505, 60] on div "×" at bounding box center [497, 61] width 34 height 43
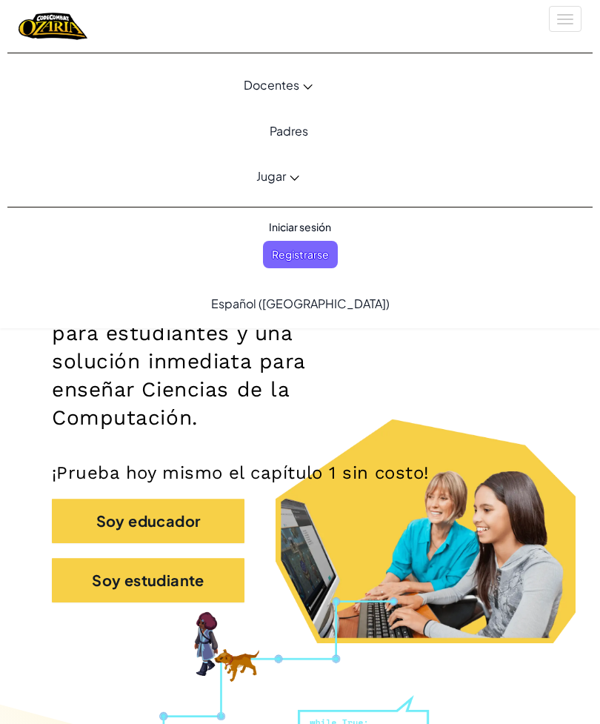
click at [318, 258] on span "Registrarse" at bounding box center [300, 254] width 75 height 27
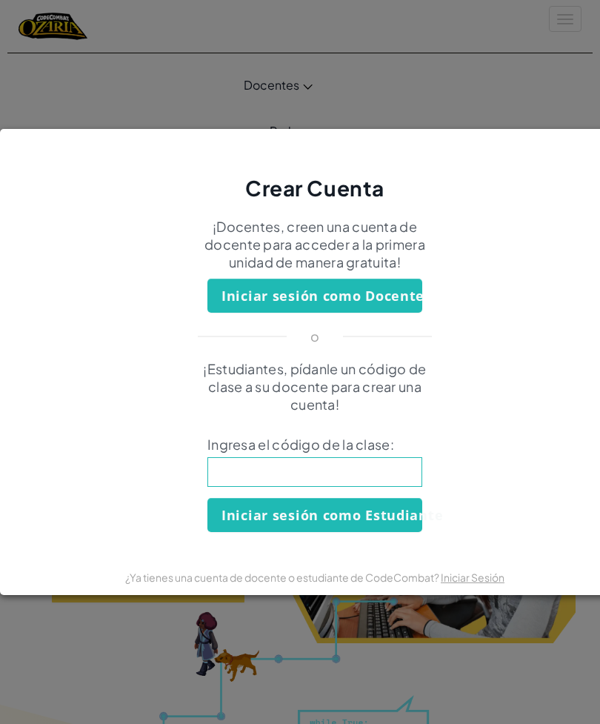
click at [402, 518] on button "Iniciar sesión como Estudiante" at bounding box center [315, 515] width 215 height 34
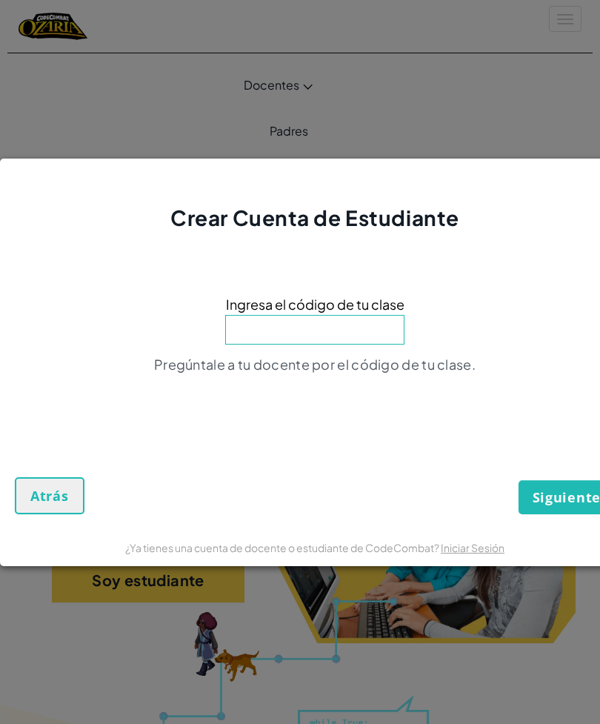
scroll to position [229, 0]
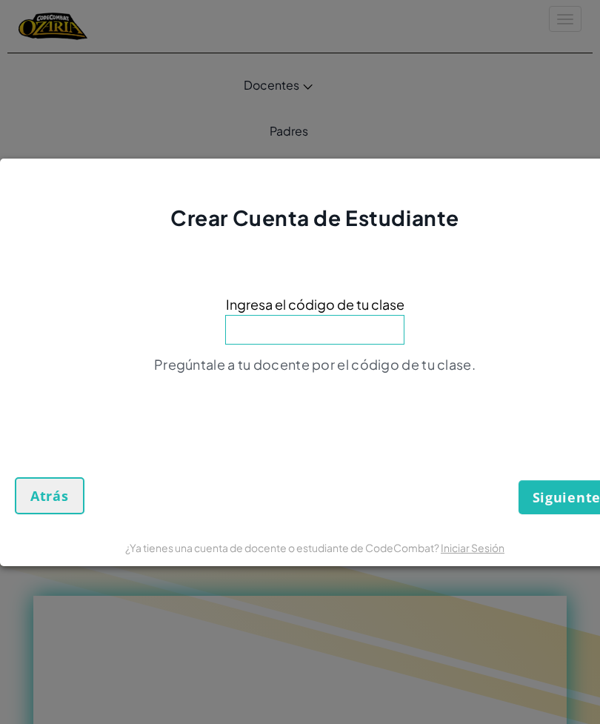
click at [364, 337] on input at bounding box center [314, 330] width 179 height 30
click at [366, 335] on input at bounding box center [314, 330] width 179 height 30
click at [365, 339] on input at bounding box center [314, 330] width 179 height 30
click at [366, 336] on input at bounding box center [314, 330] width 179 height 30
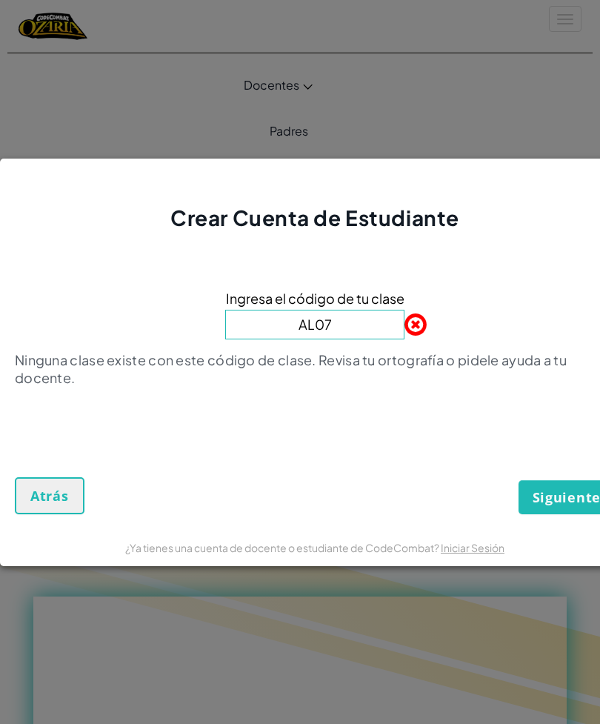
type input "AL0"
